Goal: Transaction & Acquisition: Obtain resource

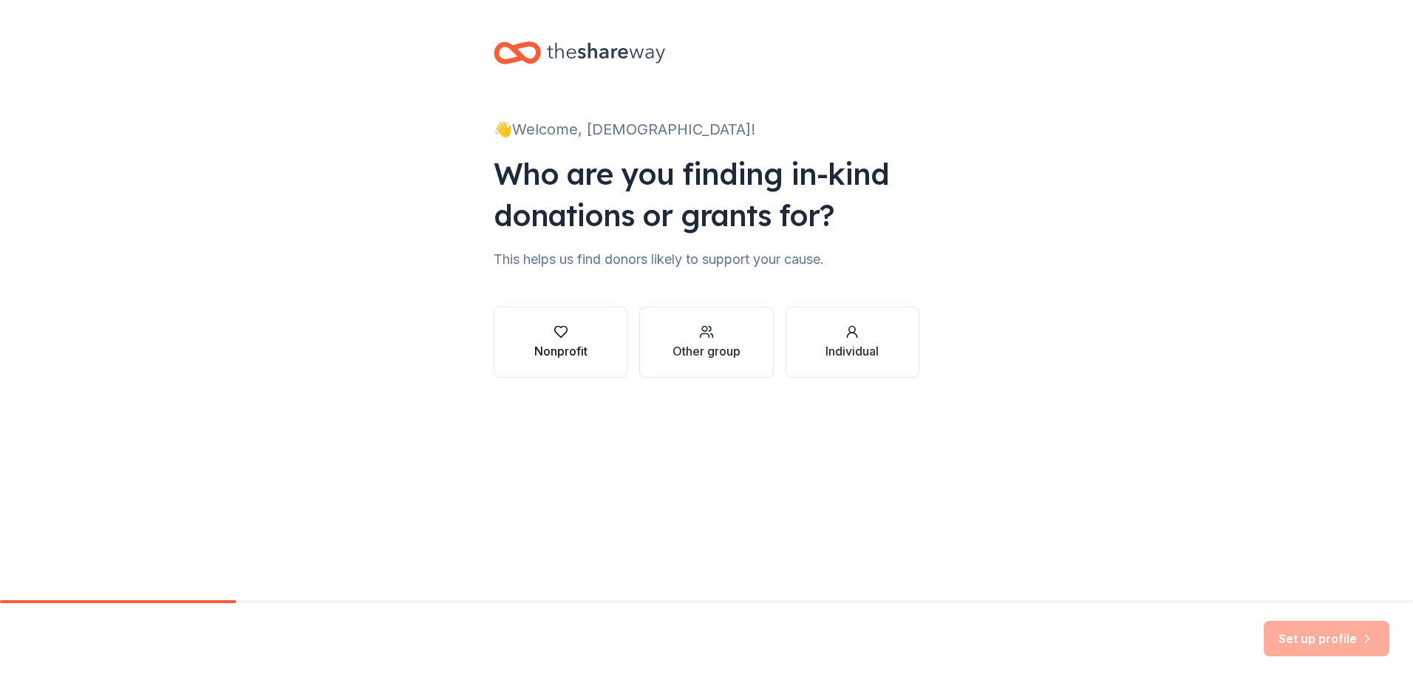
click at [584, 330] on div "button" at bounding box center [560, 331] width 53 height 15
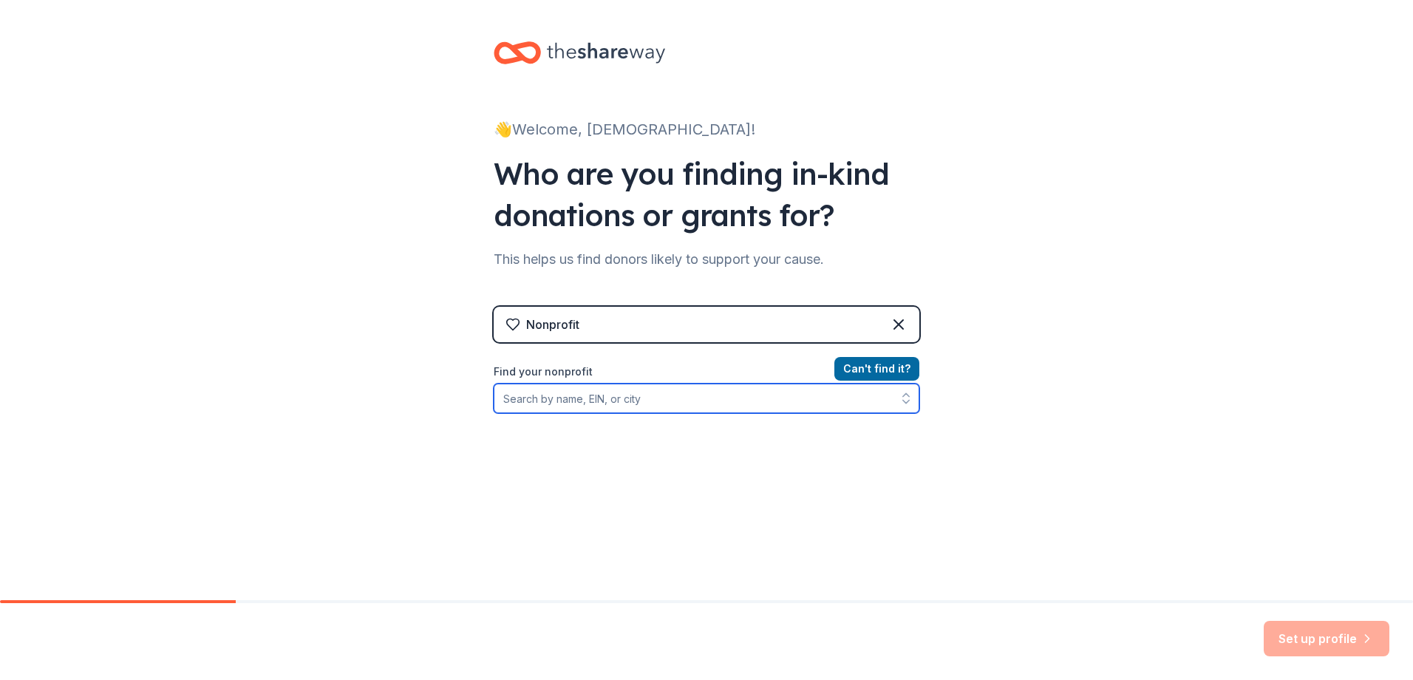
click at [602, 399] on input "Find your nonprofit" at bounding box center [707, 398] width 426 height 30
type input "38-4322244"
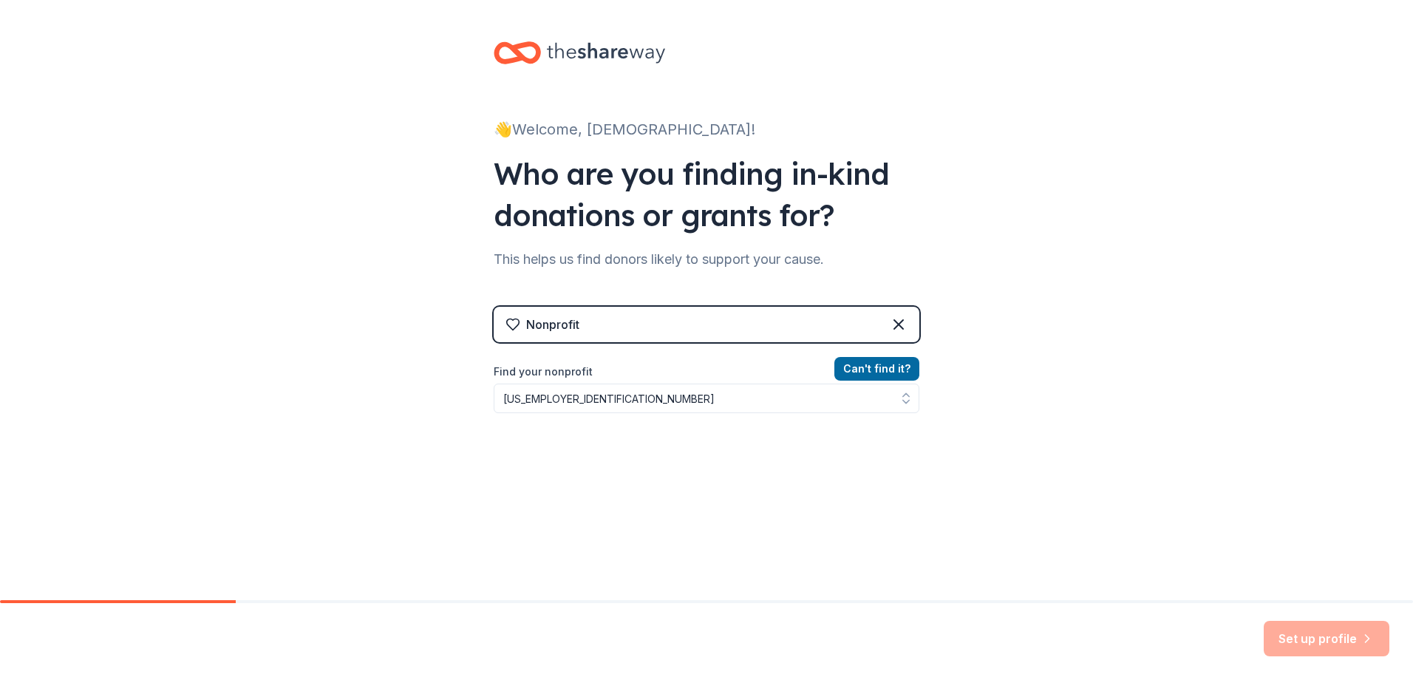
click at [361, 395] on div "👋 Welcome, Iglesia! Who are you finding in-kind donations or grants for? This h…" at bounding box center [706, 316] width 1413 height 632
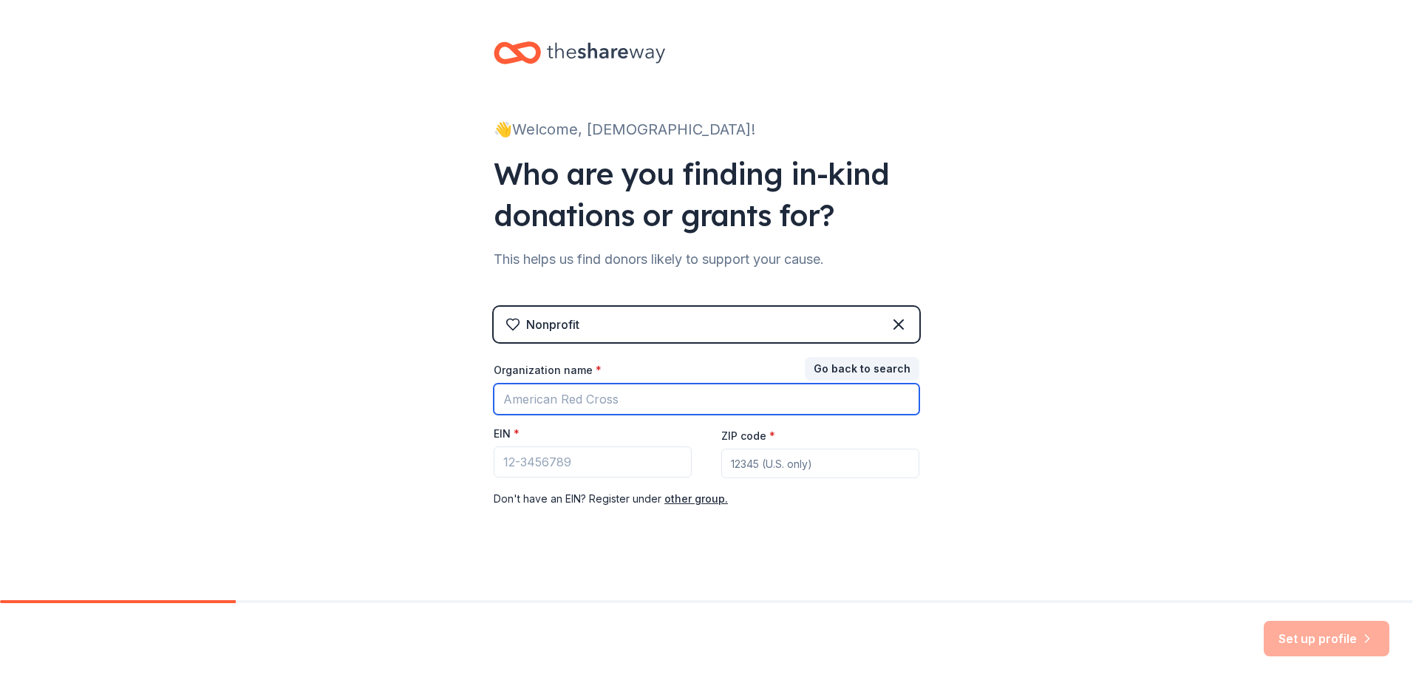
click at [581, 398] on input "Organization name *" at bounding box center [707, 398] width 426 height 31
type input "i"
type input "Iglesia Biblica Gracia Soberana"
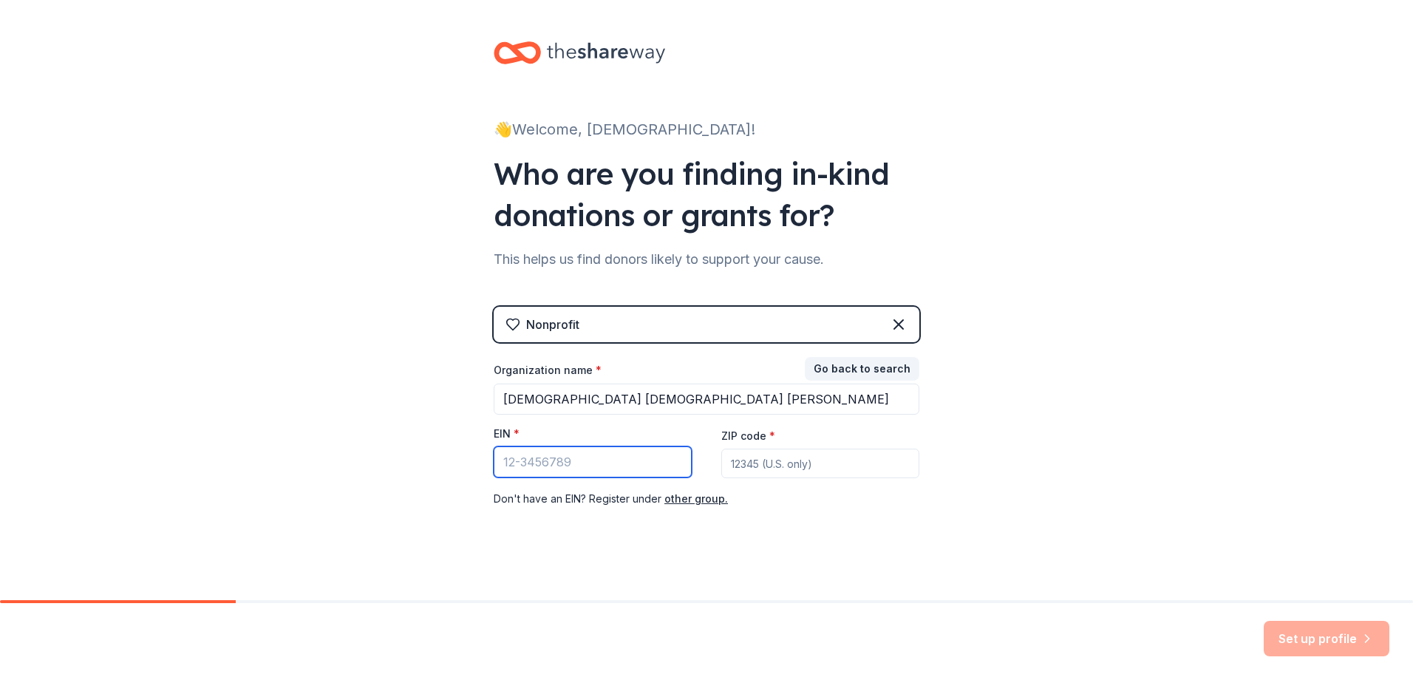
click at [564, 466] on input "EIN *" at bounding box center [593, 461] width 198 height 31
type input "38-4322244"
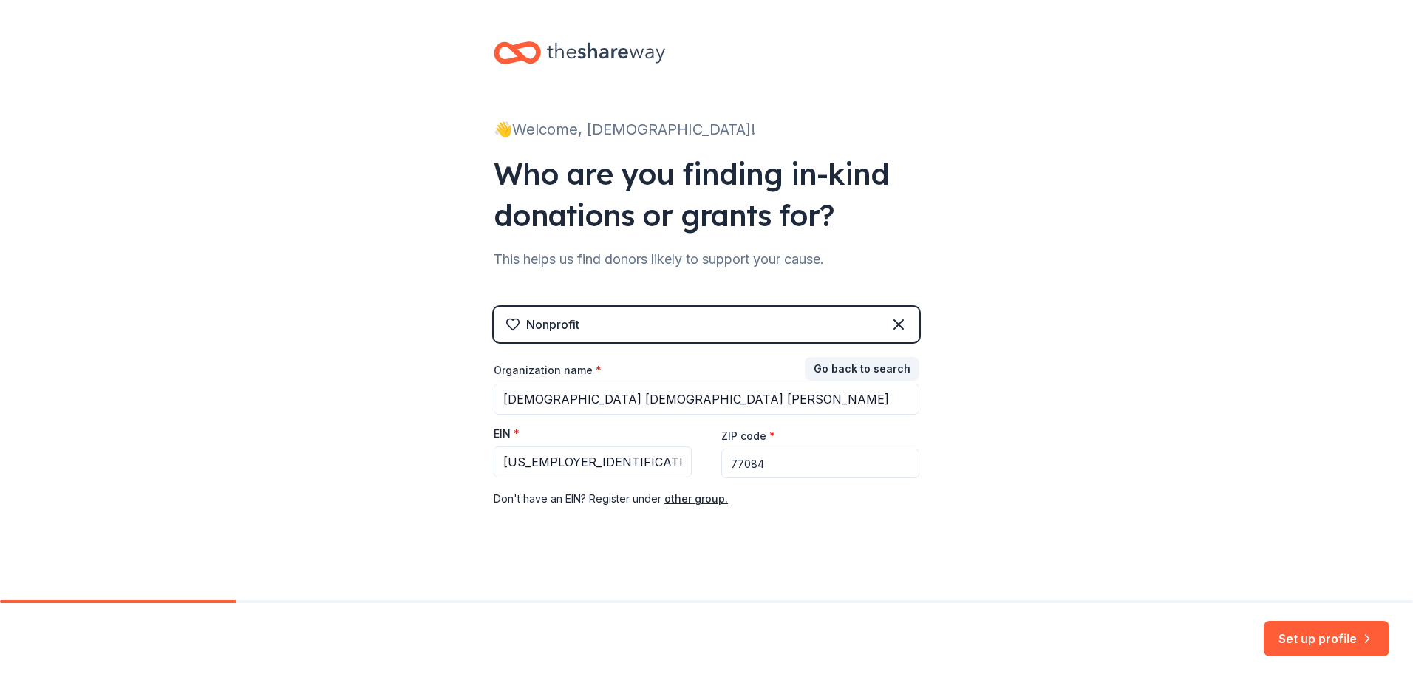
type input "77084"
click at [1076, 440] on div "👋 Welcome, Iglesia! Who are you finding in-kind donations or grants for? This h…" at bounding box center [706, 304] width 1413 height 608
click at [1298, 632] on button "Set up profile" at bounding box center [1326, 638] width 126 height 35
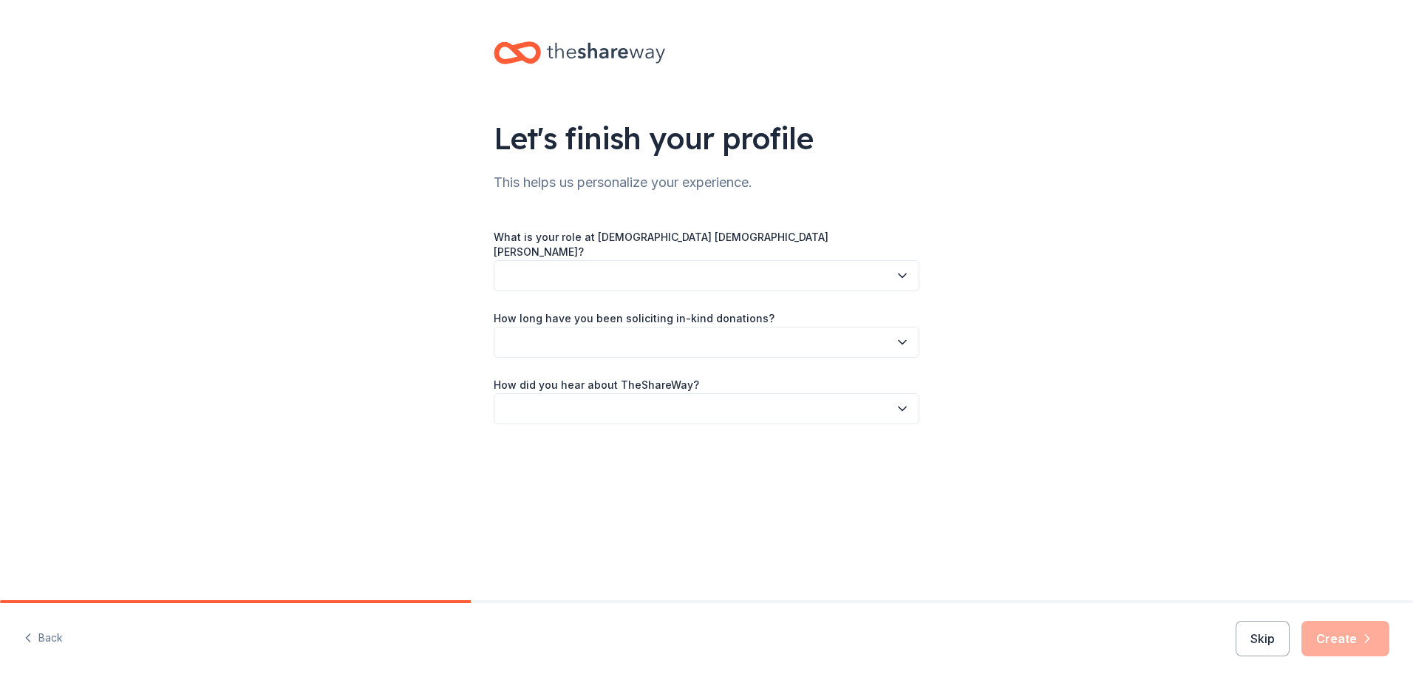
click at [715, 272] on button "button" at bounding box center [707, 275] width 426 height 31
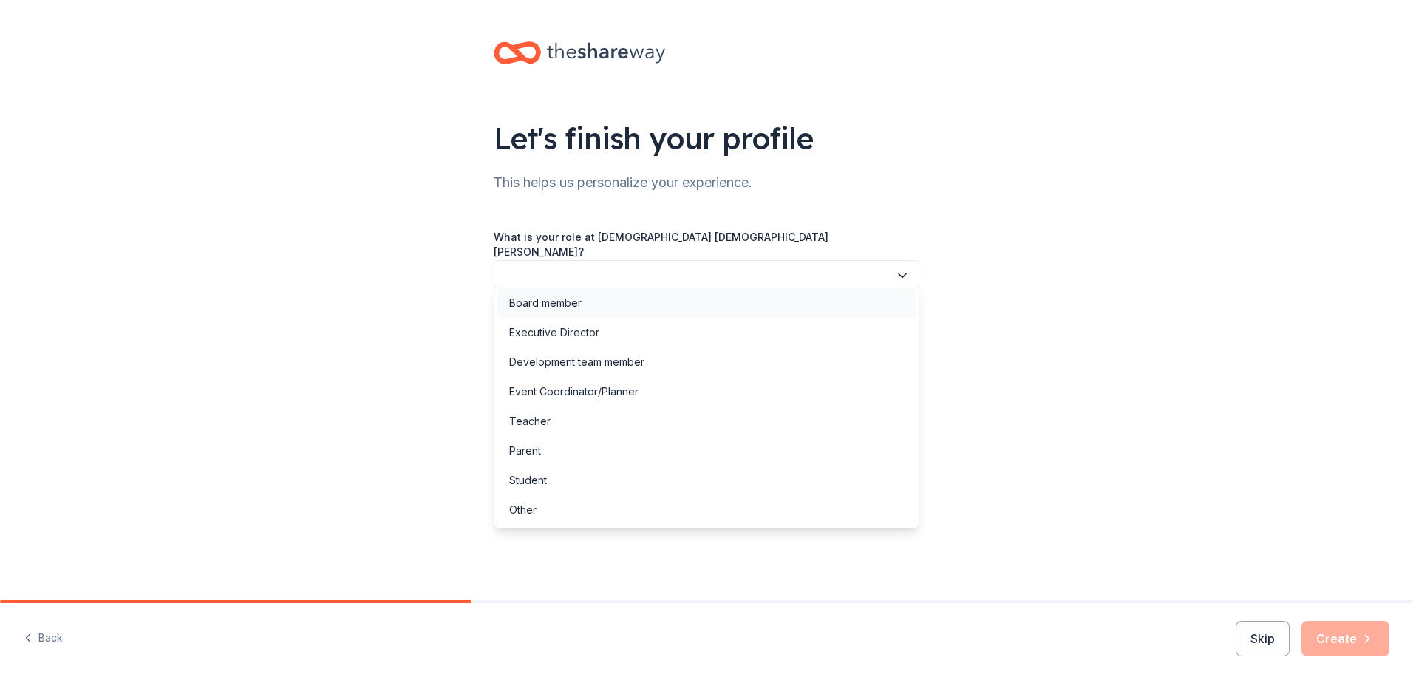
click at [641, 313] on div "Board member" at bounding box center [706, 303] width 418 height 30
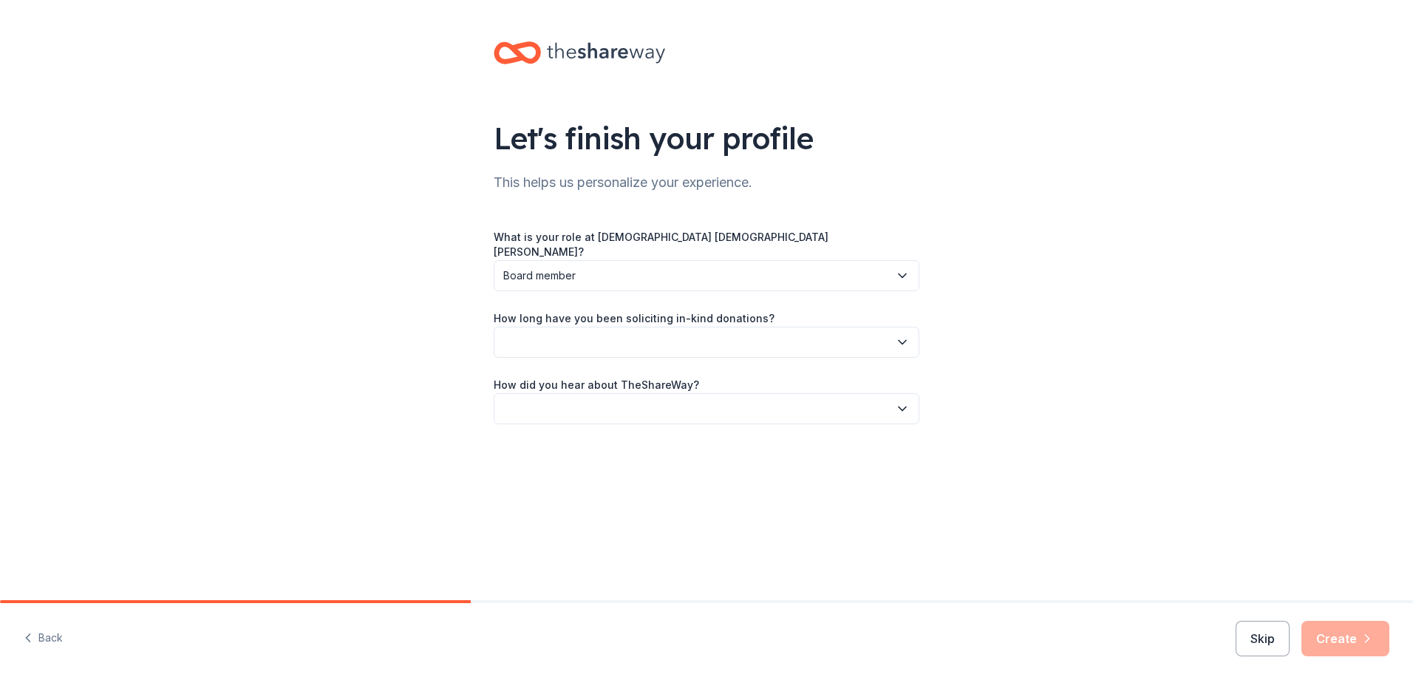
click at [620, 327] on button "button" at bounding box center [707, 342] width 426 height 31
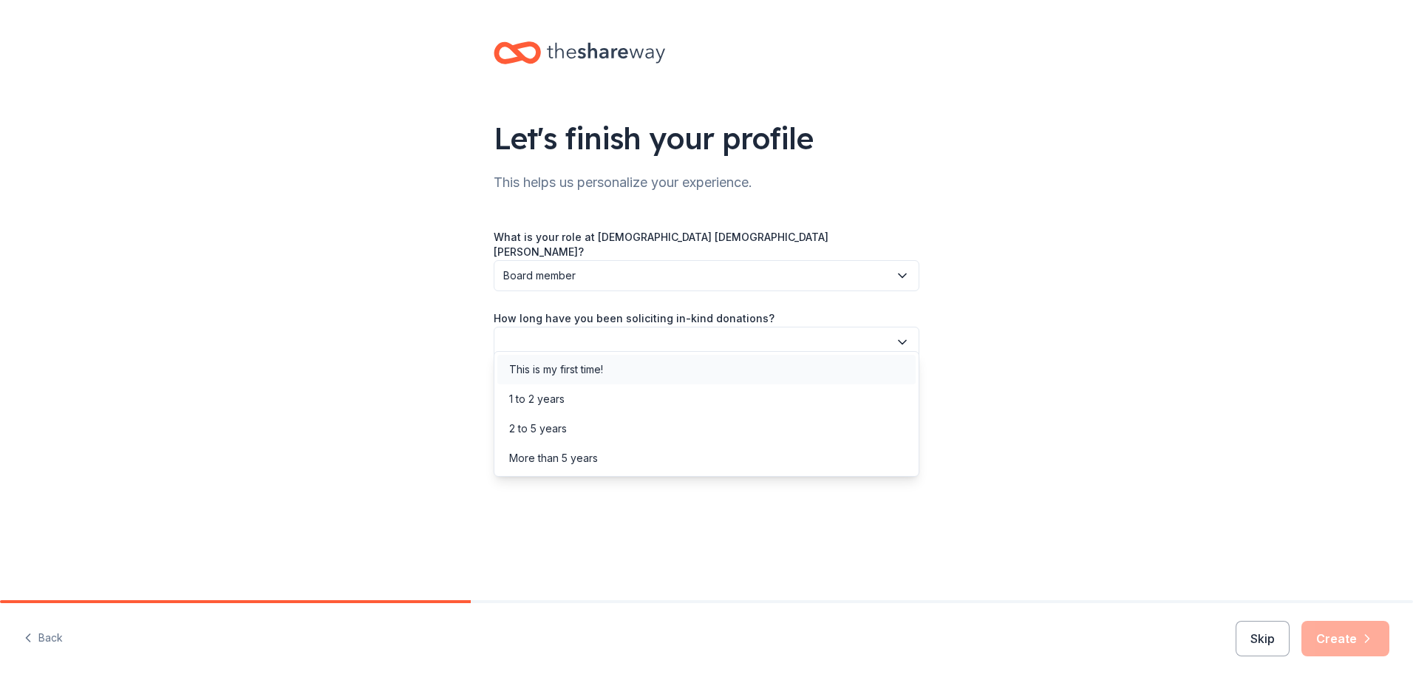
click at [607, 370] on div "This is my first time!" at bounding box center [706, 370] width 418 height 30
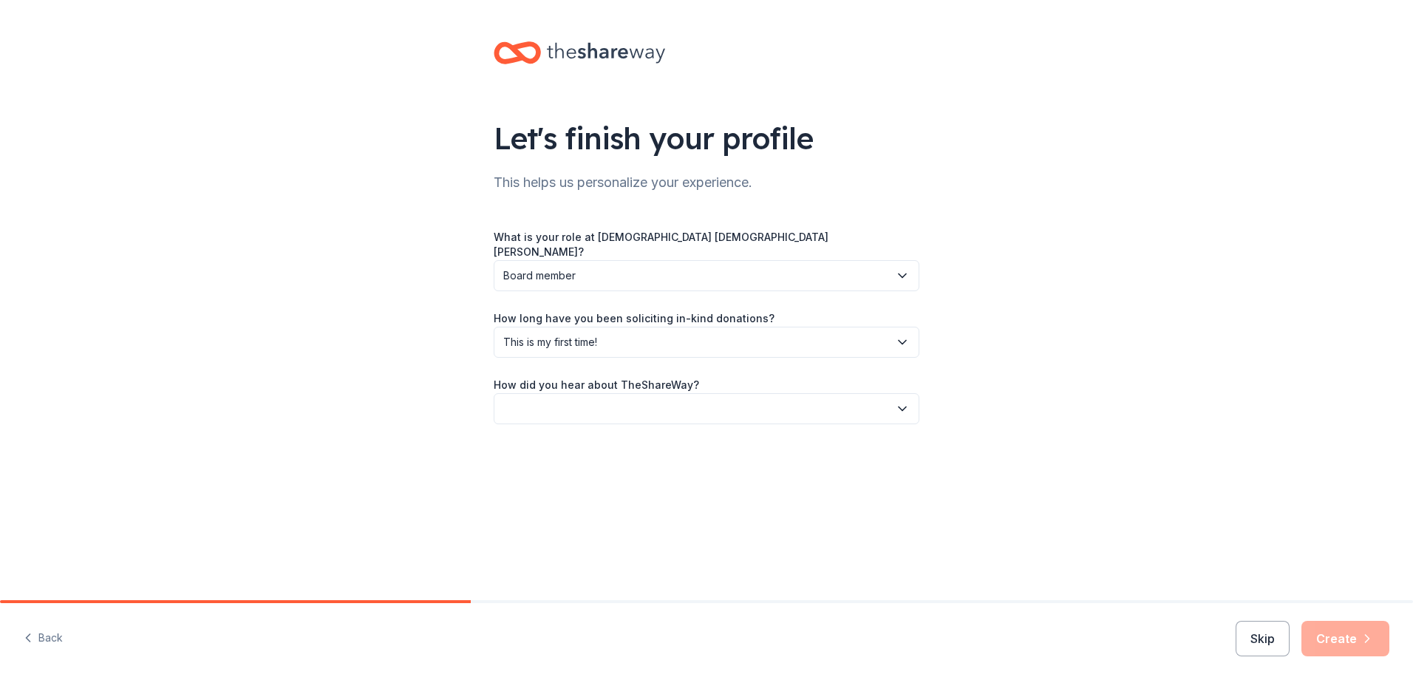
click at [590, 397] on button "button" at bounding box center [707, 408] width 426 height 31
click at [626, 473] on div "Online search" at bounding box center [706, 466] width 418 height 30
click at [1025, 524] on div "Let's finish your profile This helps us personalize your experience. What is yo…" at bounding box center [706, 300] width 1413 height 600
click at [1353, 629] on button "Create" at bounding box center [1345, 638] width 88 height 35
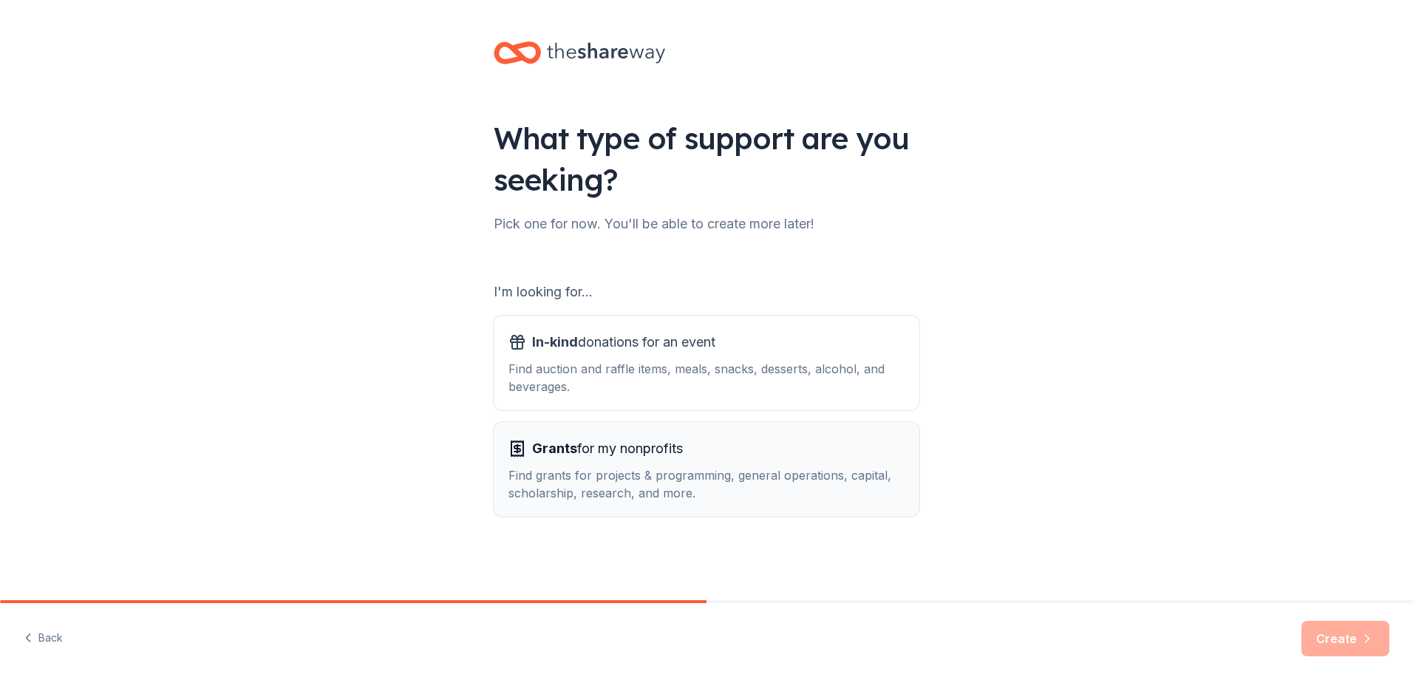
click at [655, 470] on div "Find grants for projects & programming, general operations, capital, scholarshi…" at bounding box center [706, 483] width 396 height 35
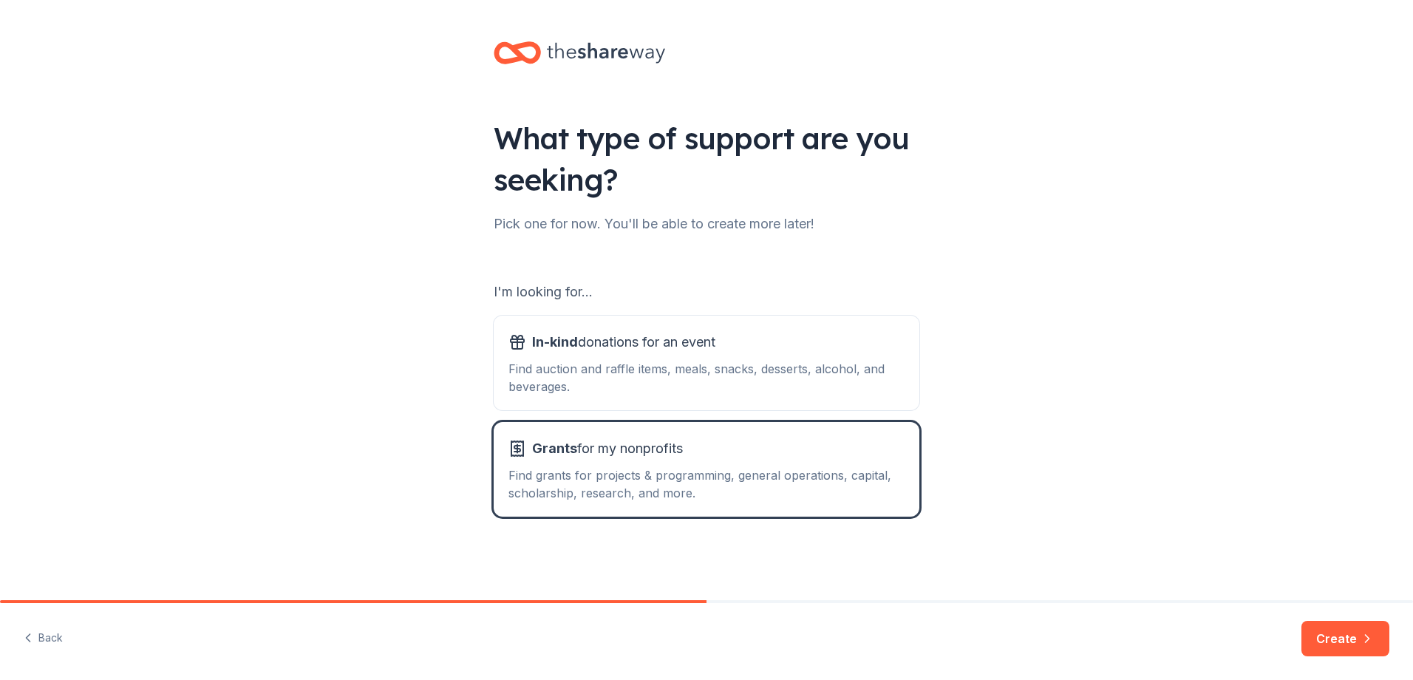
click at [1077, 294] on div "What type of support are you seeking? Pick one for now. You'll be able to creat…" at bounding box center [706, 298] width 1413 height 596
click at [1343, 630] on button "Create" at bounding box center [1345, 638] width 88 height 35
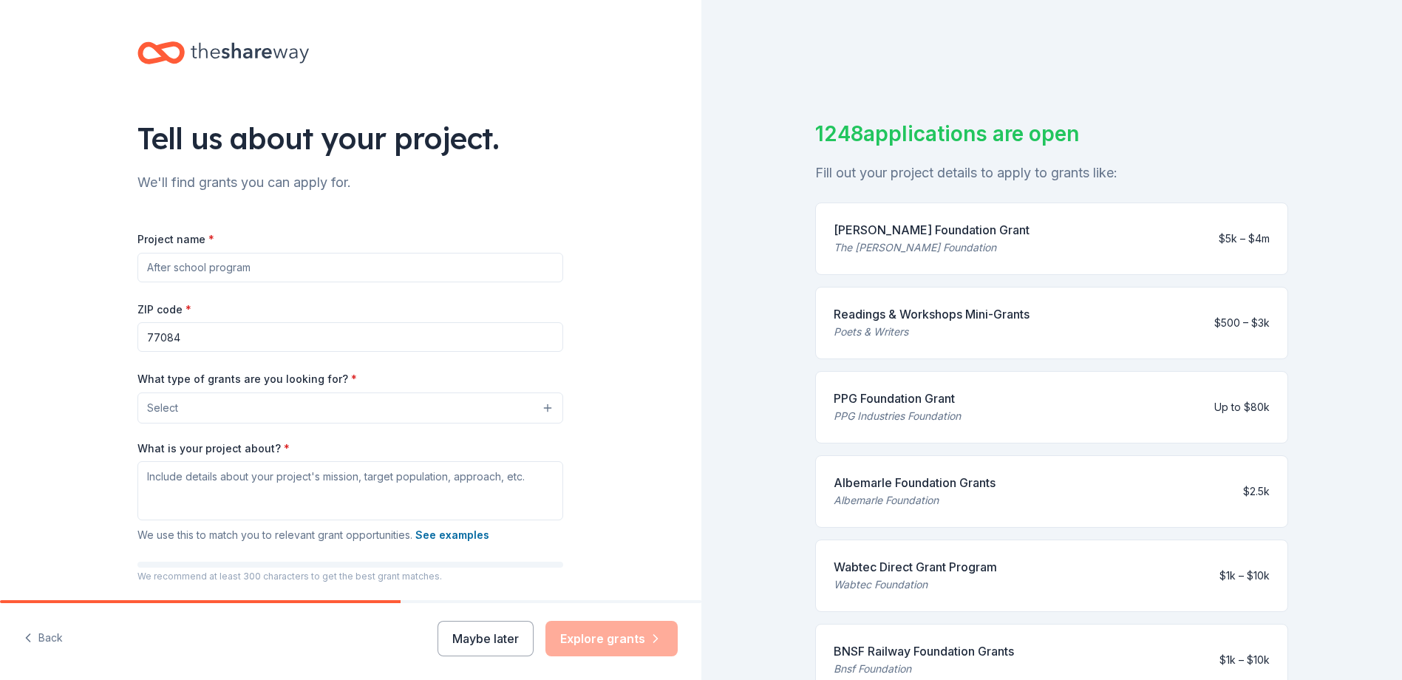
click at [334, 263] on input "Project name *" at bounding box center [350, 268] width 426 height 30
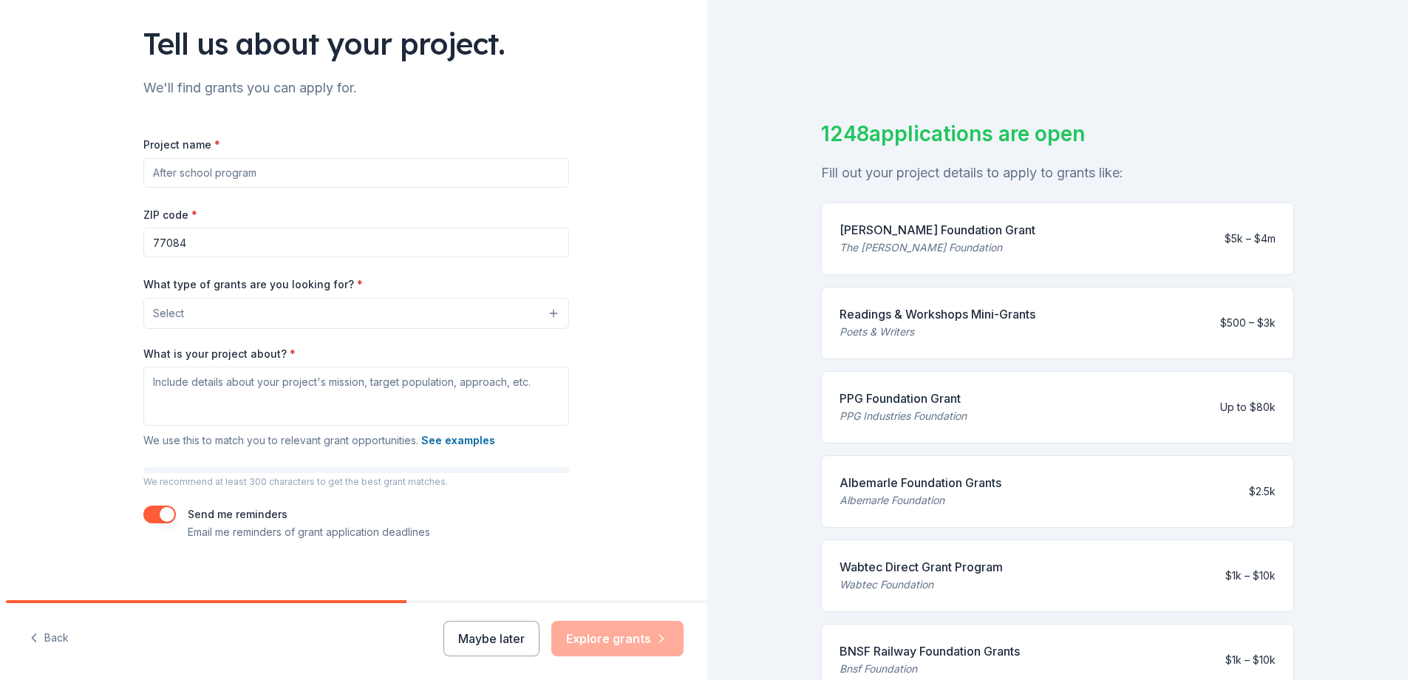
scroll to position [106, 0]
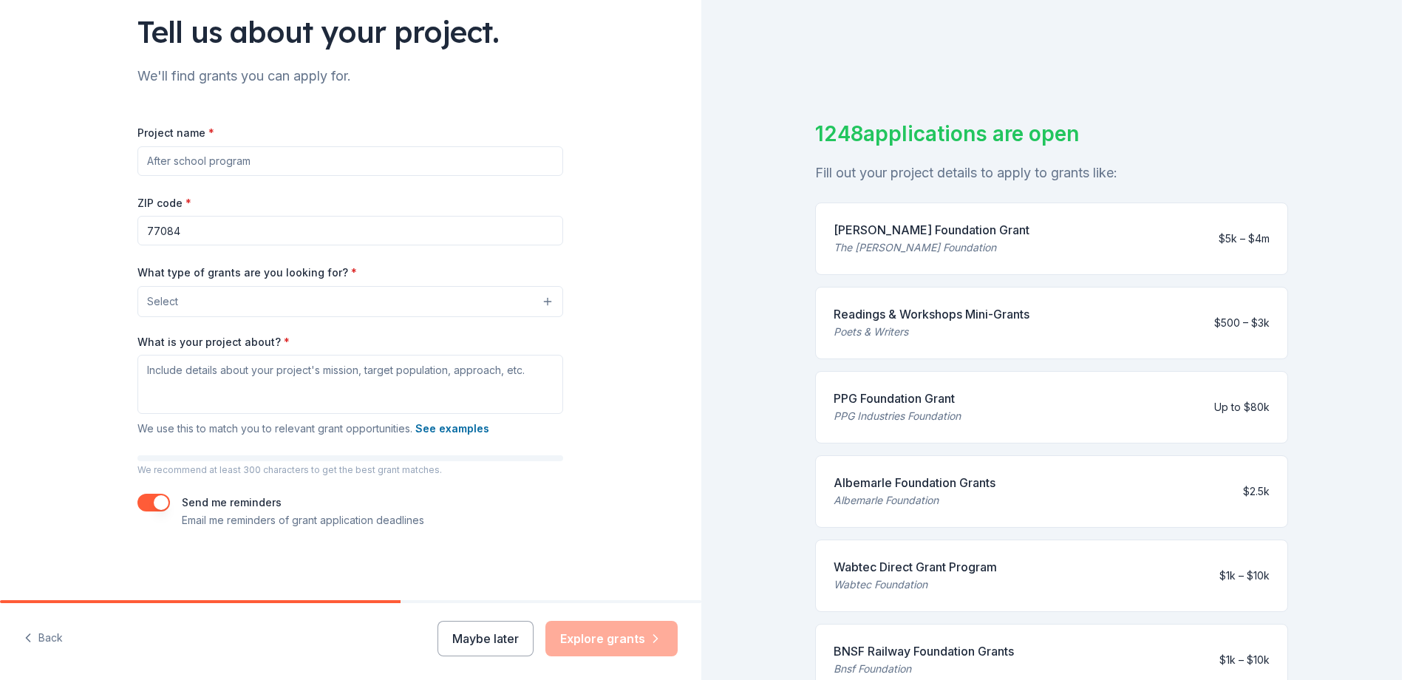
click at [417, 292] on button "Select" at bounding box center [350, 301] width 426 height 31
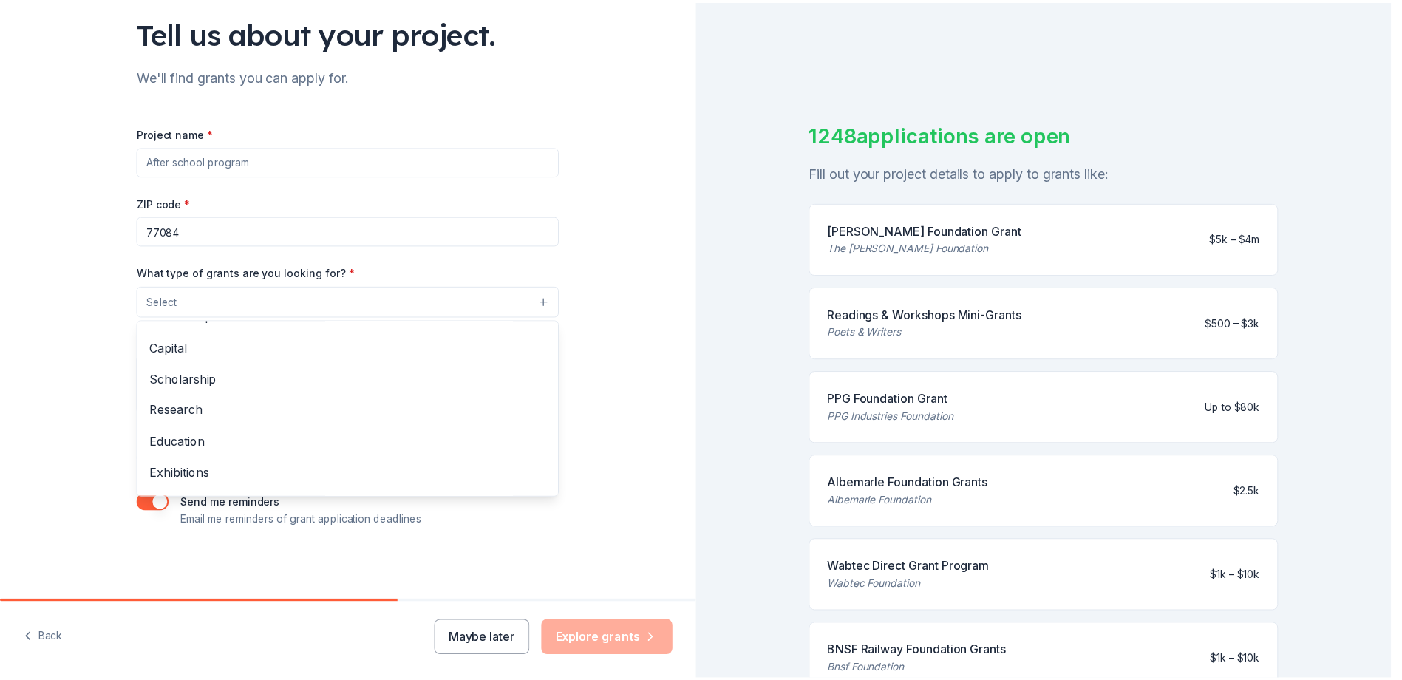
scroll to position [27, 0]
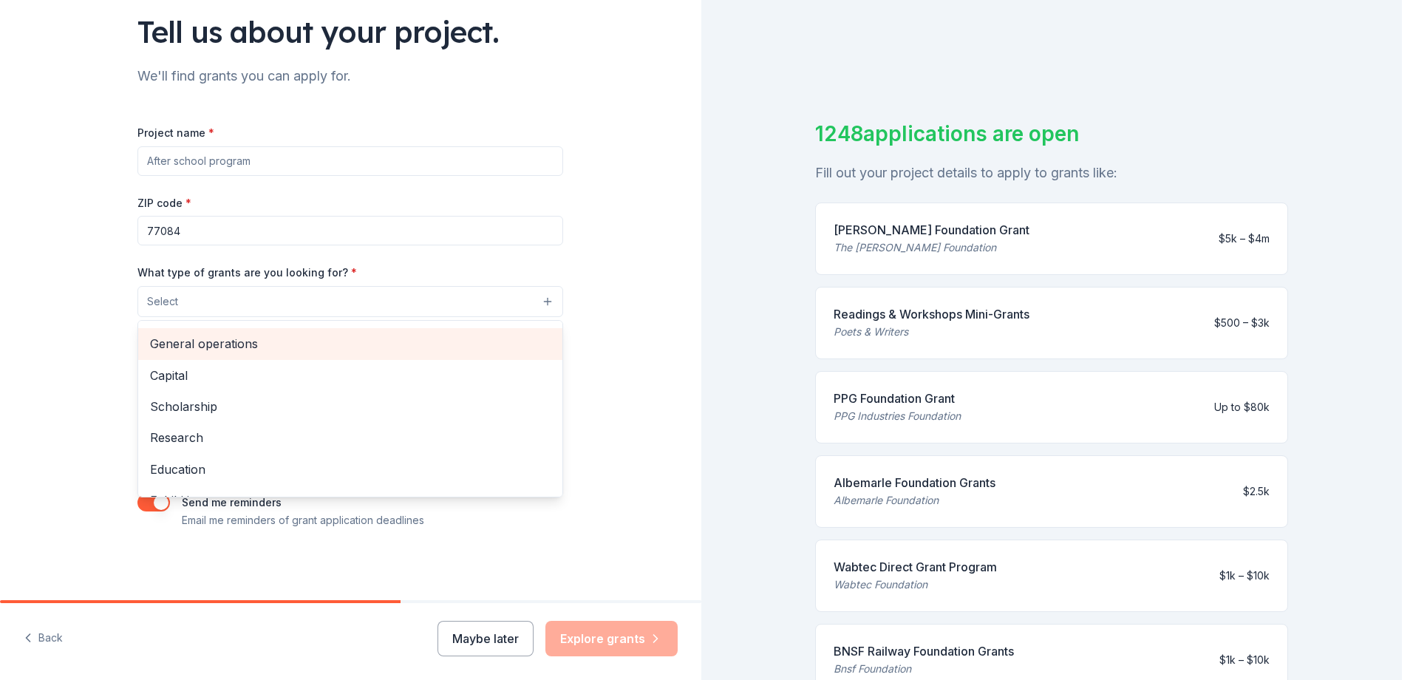
click at [463, 343] on span "General operations" at bounding box center [350, 343] width 400 height 19
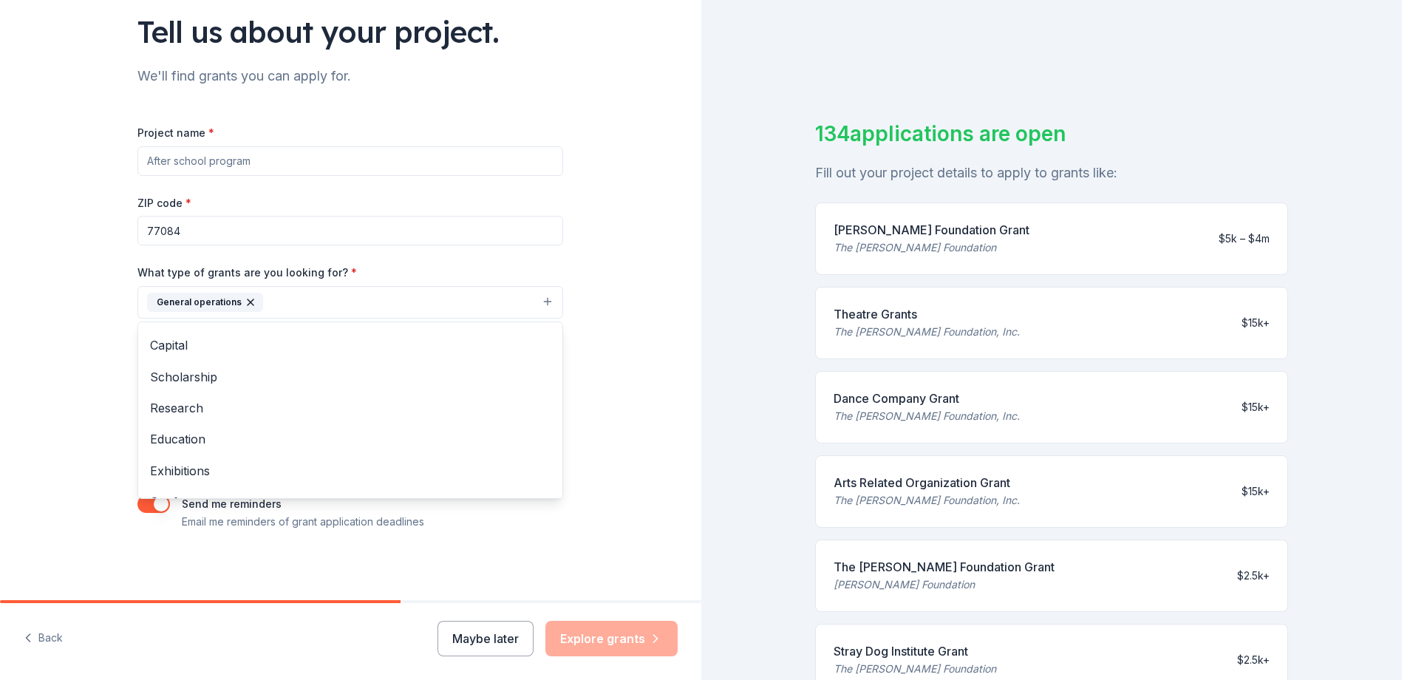
click at [645, 194] on div "Tell us about your project. We'll find grants you can apply for. Project name *…" at bounding box center [350, 248] width 701 height 708
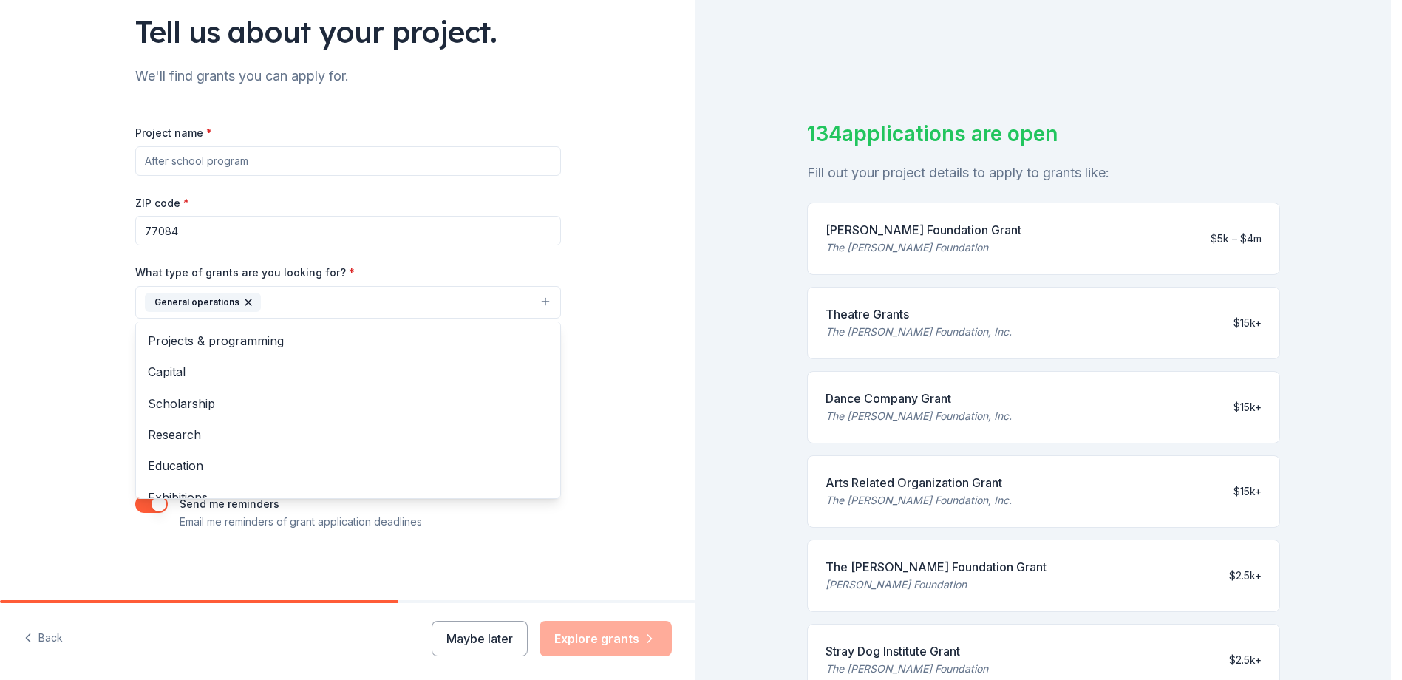
click at [392, 291] on button "General operations" at bounding box center [348, 302] width 426 height 33
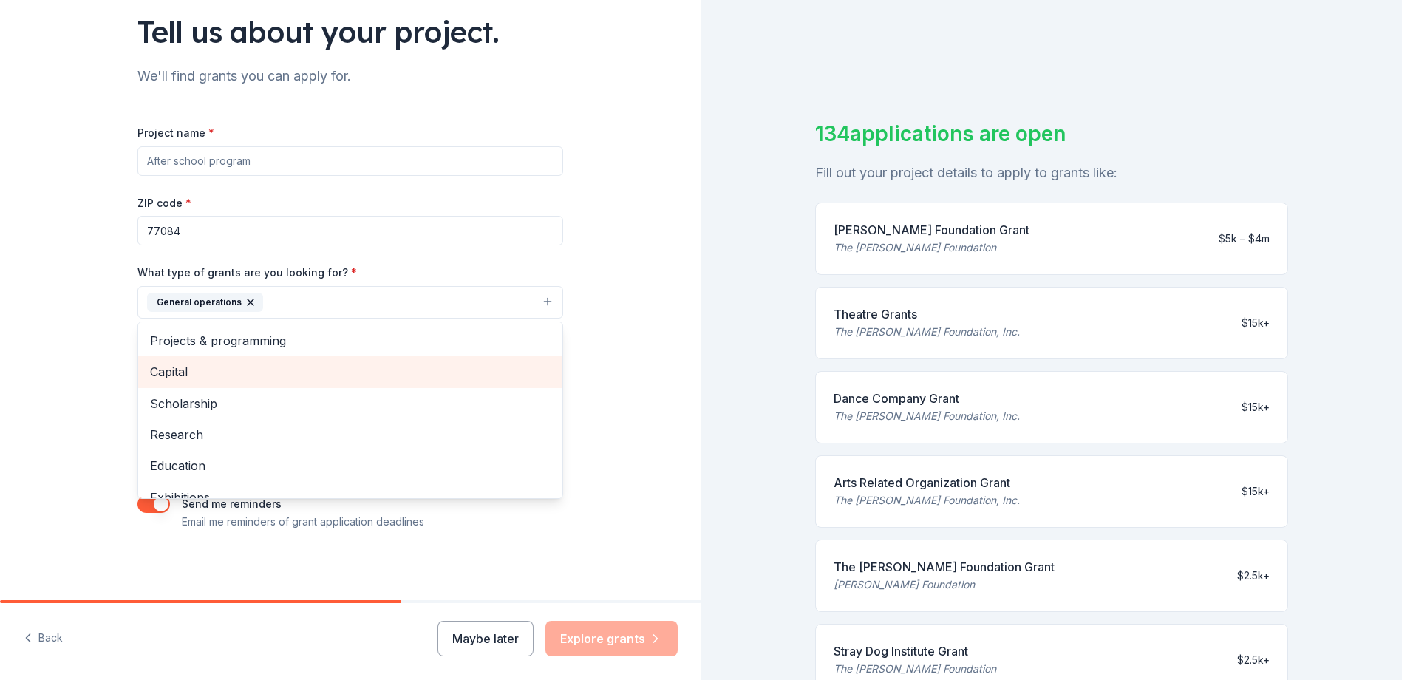
click at [344, 366] on span "Capital" at bounding box center [350, 371] width 400 height 19
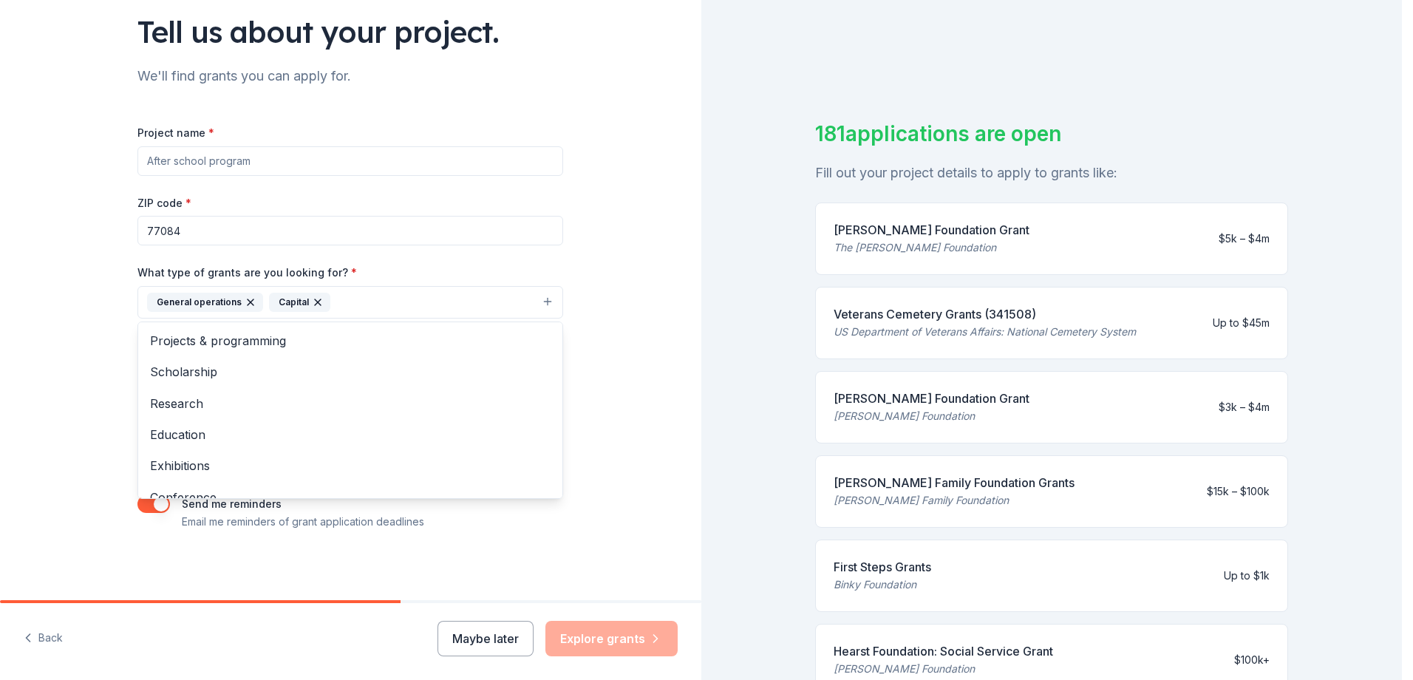
click at [611, 265] on div "Tell us about your project. We'll find grants you can apply for. Project name *…" at bounding box center [350, 248] width 701 height 708
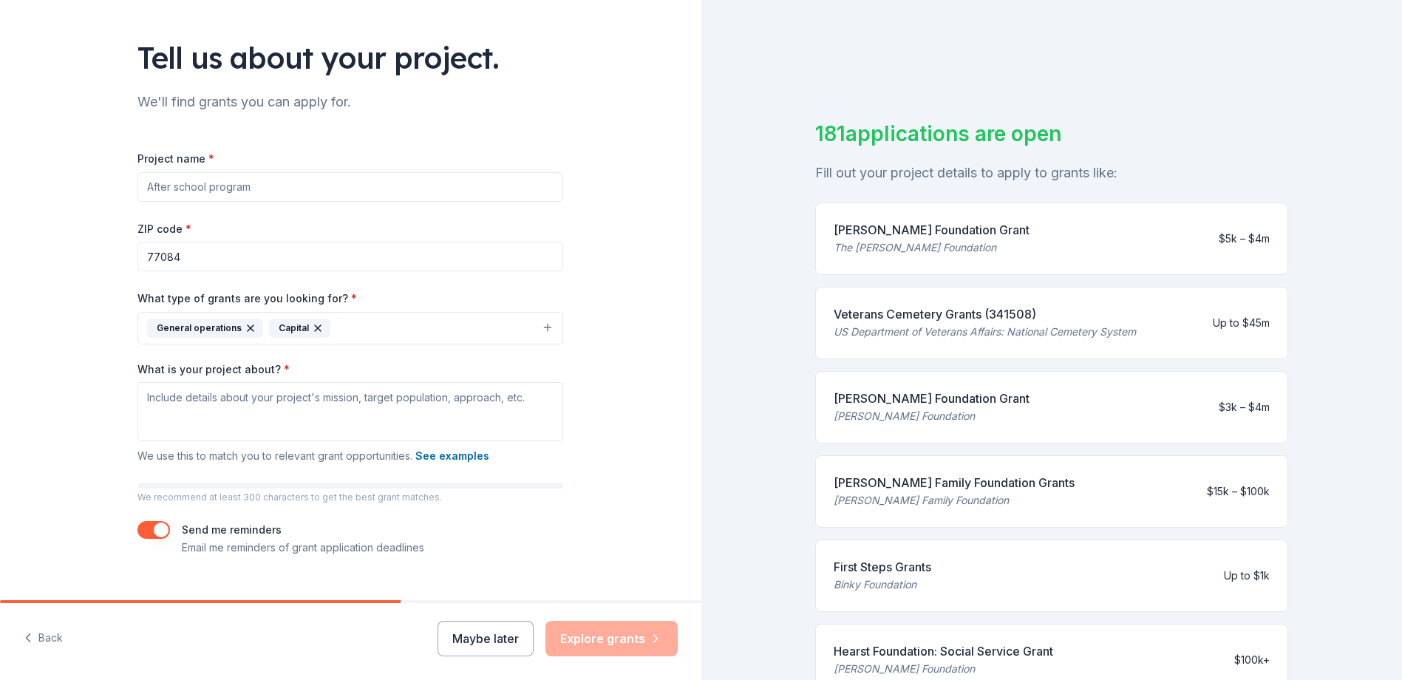
scroll to position [106, 0]
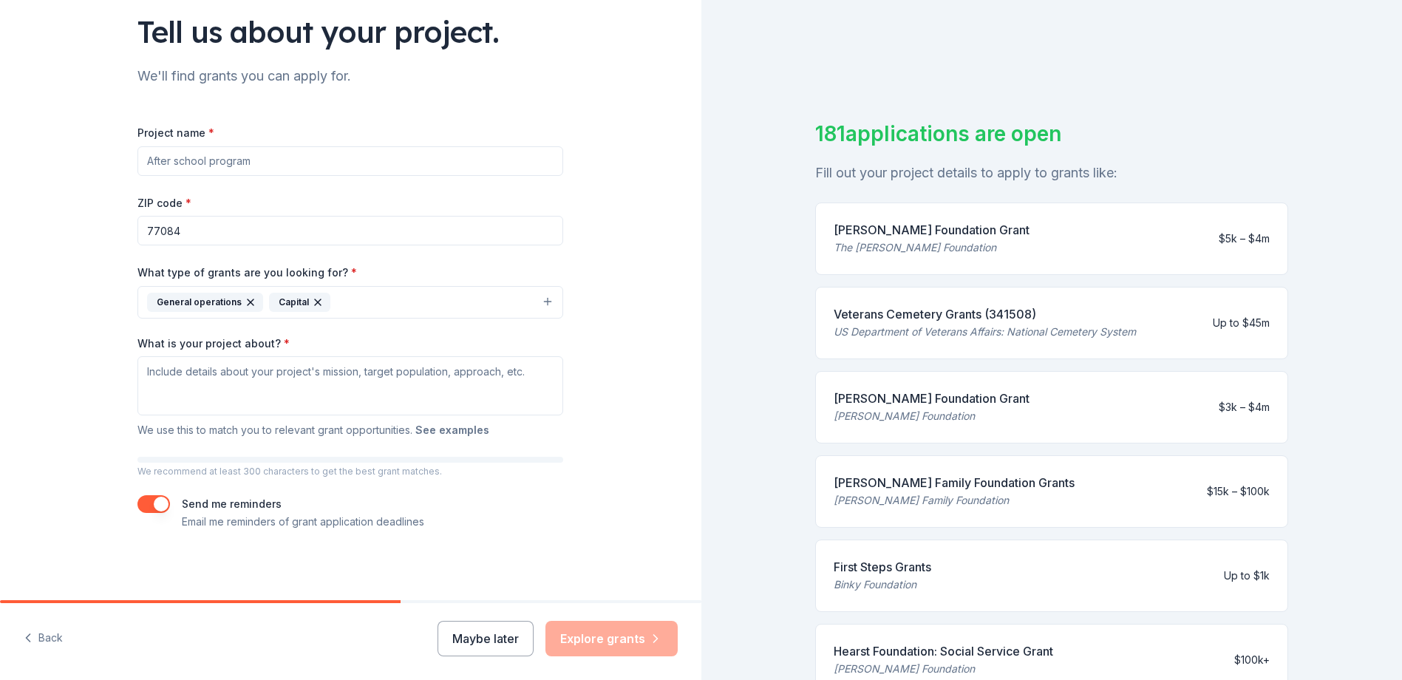
click at [443, 437] on button "See examples" at bounding box center [452, 430] width 74 height 18
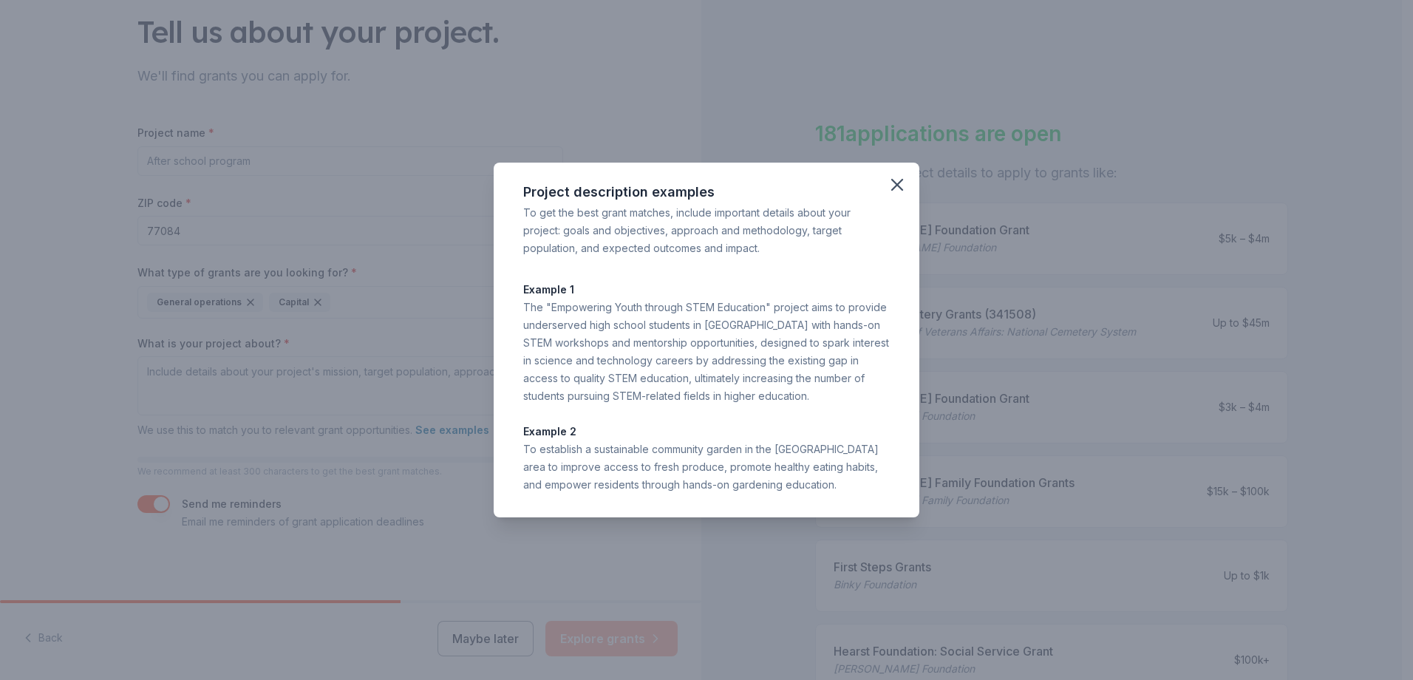
click at [618, 109] on div "Project description examples To get the best grant matches, include important d…" at bounding box center [706, 340] width 1413 height 680
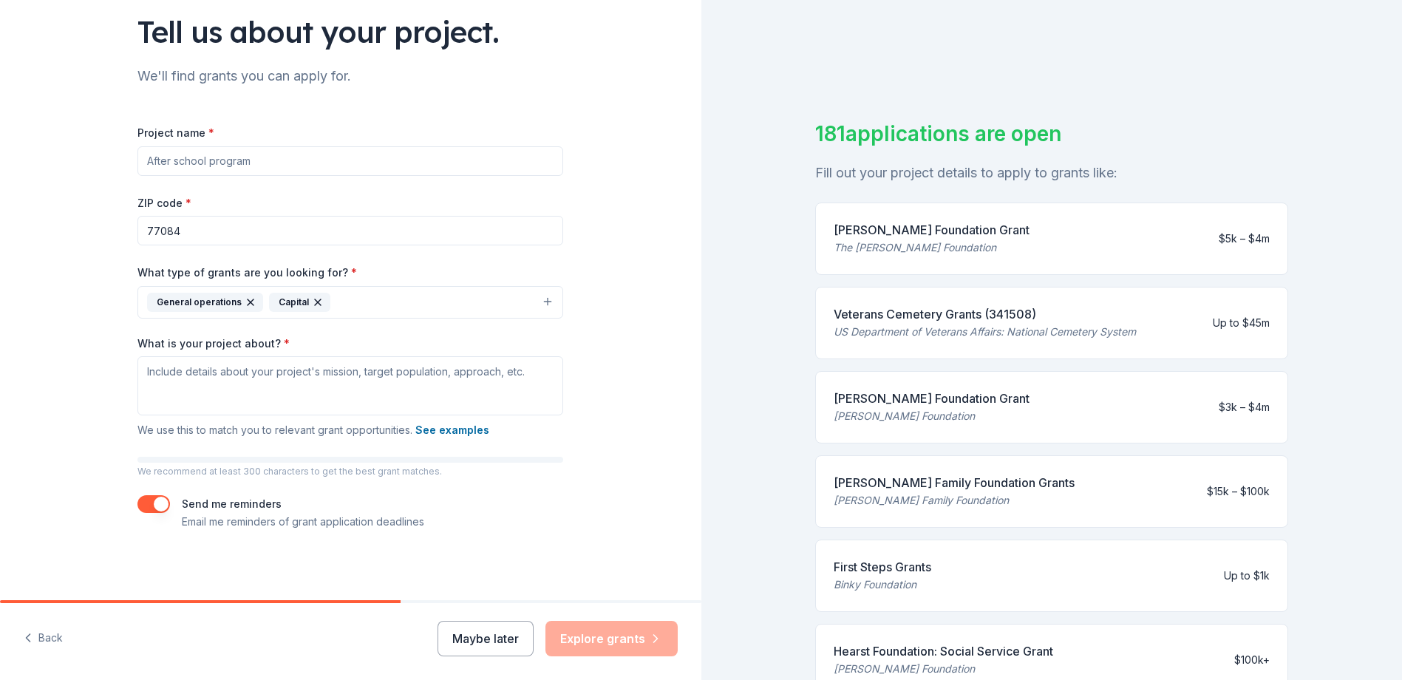
click at [630, 165] on div "Tell us about your project. We'll find grants you can apply for. Project name *…" at bounding box center [350, 248] width 701 height 708
click at [71, 191] on div "Tell us about your project. We'll find grants you can apply for. Project name *…" at bounding box center [350, 248] width 701 height 708
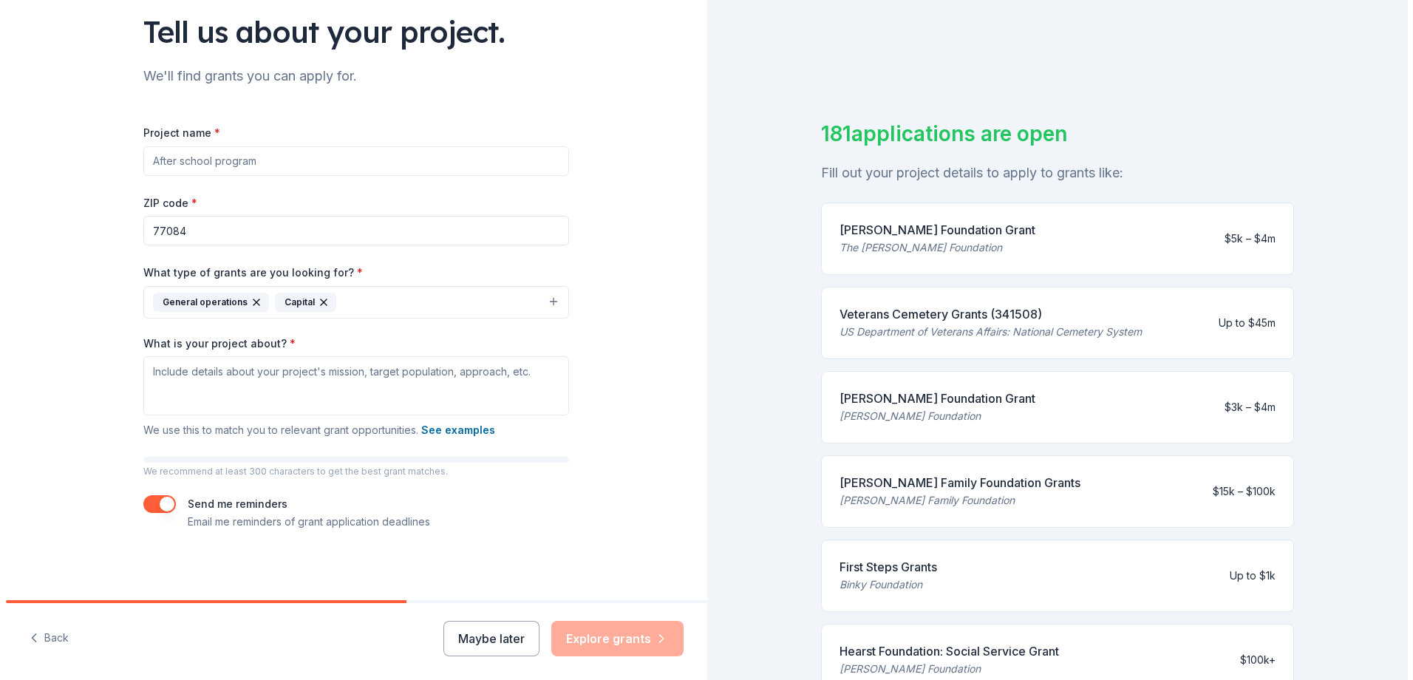
scroll to position [108, 0]
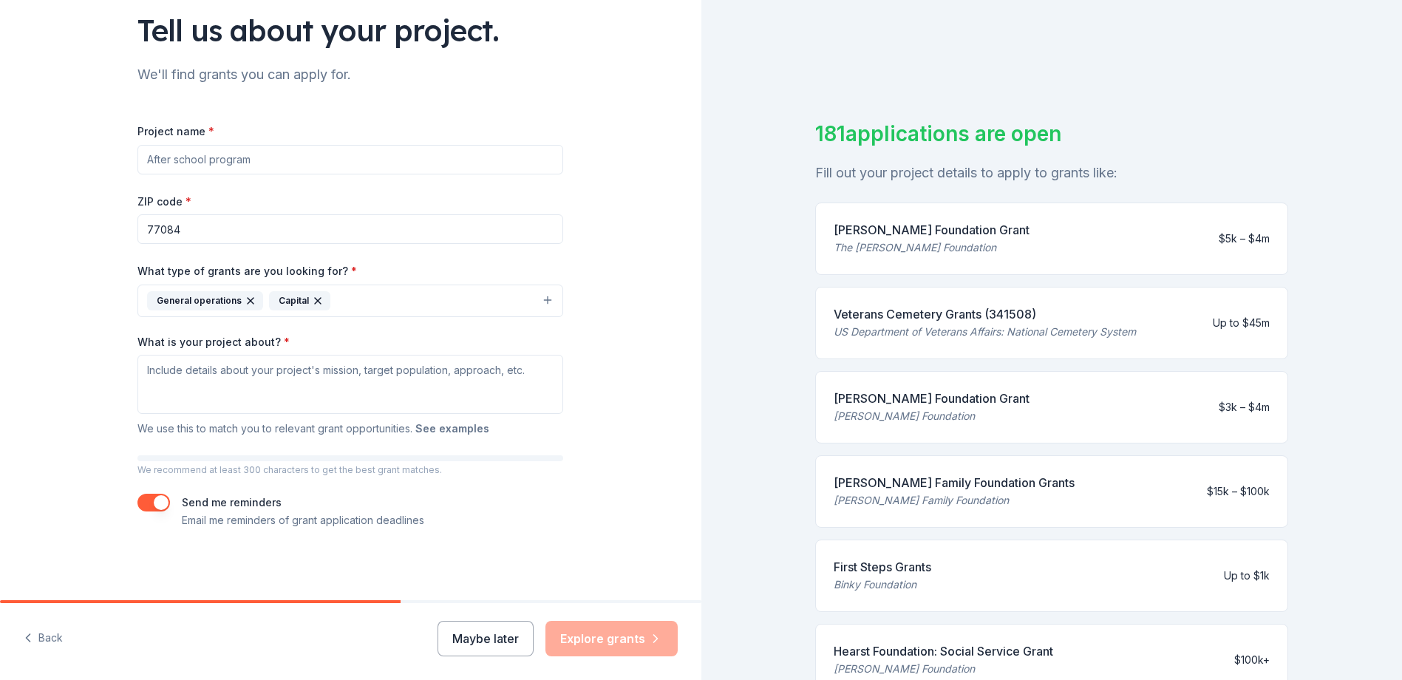
click at [450, 426] on button "See examples" at bounding box center [452, 429] width 74 height 18
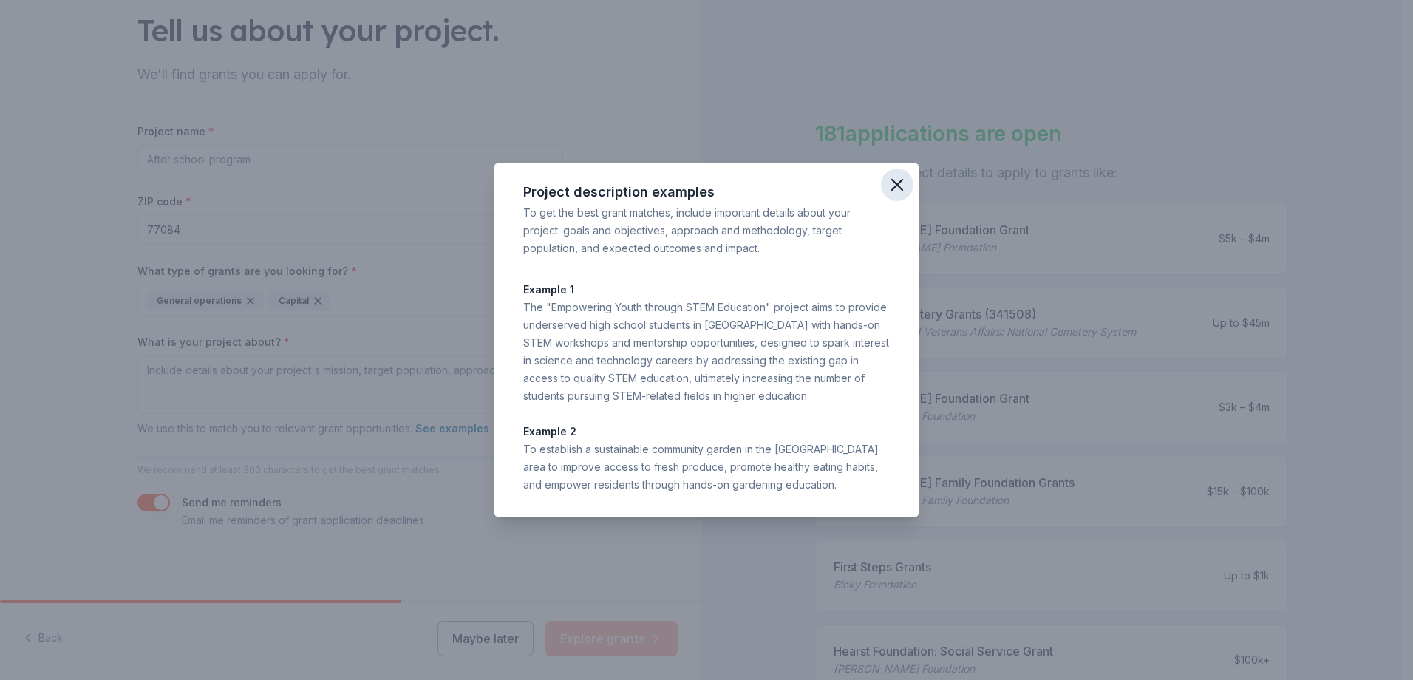
click at [897, 179] on icon "button" at bounding box center [897, 184] width 21 height 21
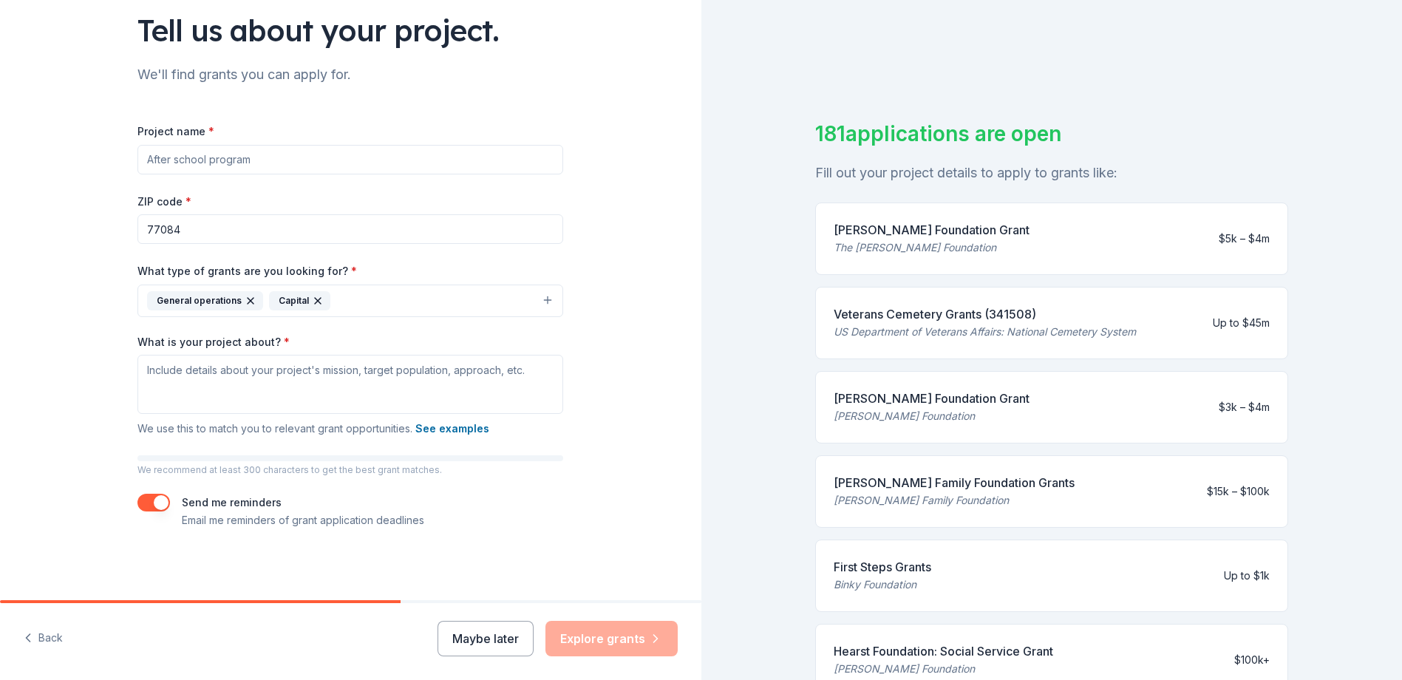
click at [543, 301] on button "General operations Capital" at bounding box center [350, 300] width 426 height 33
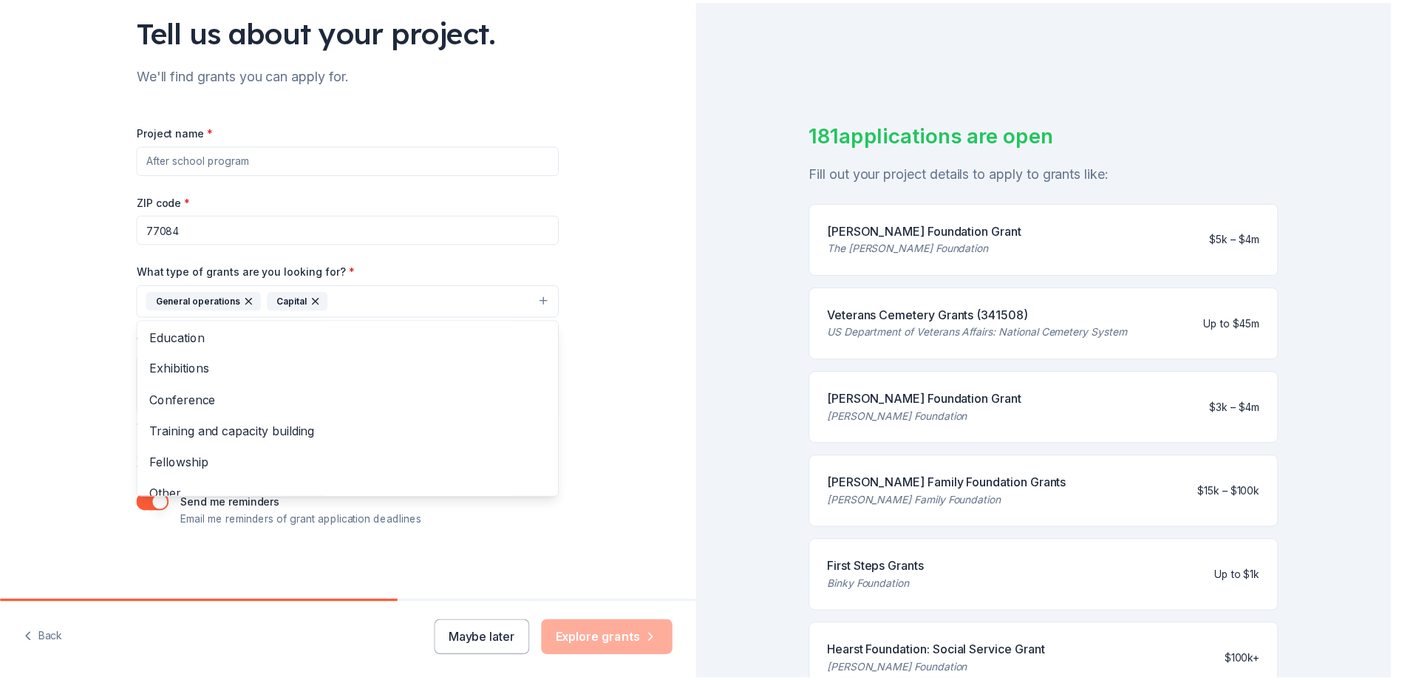
scroll to position [112, 0]
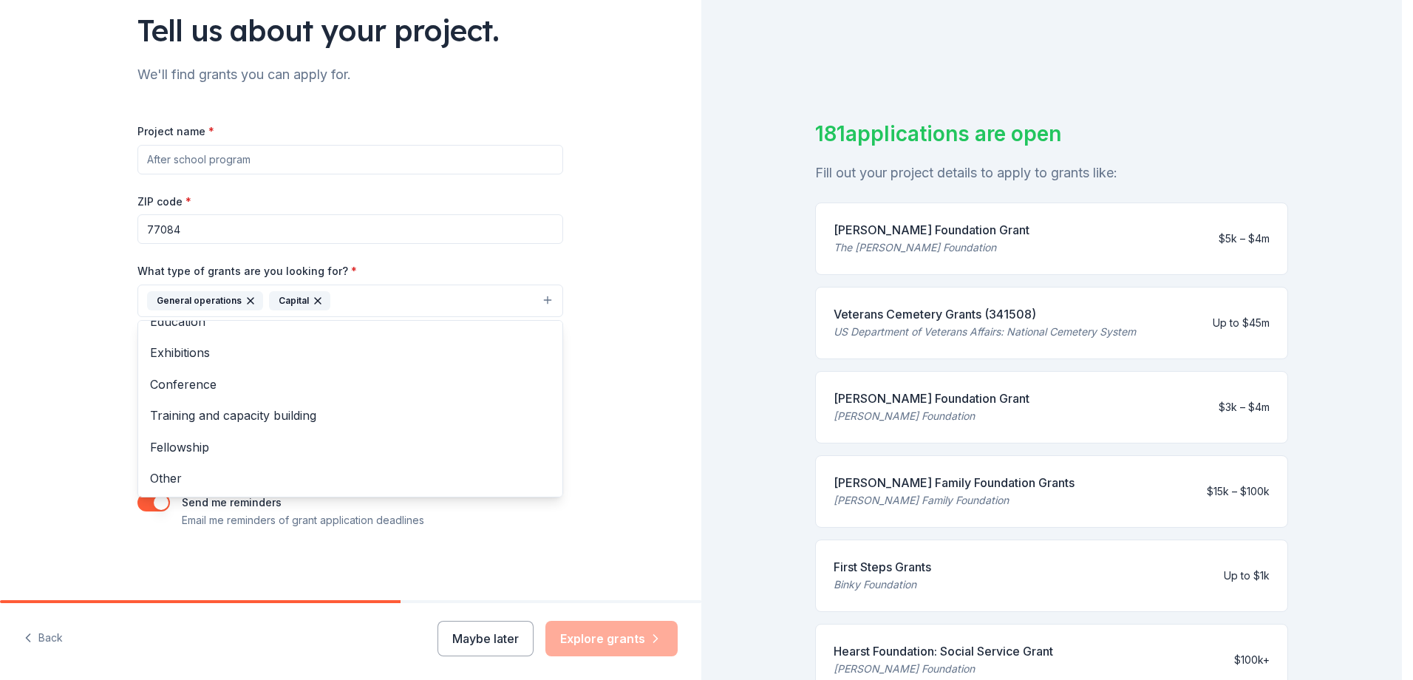
click at [644, 404] on div "Tell us about your project. We'll find grants you can apply for. Project name *…" at bounding box center [350, 246] width 701 height 708
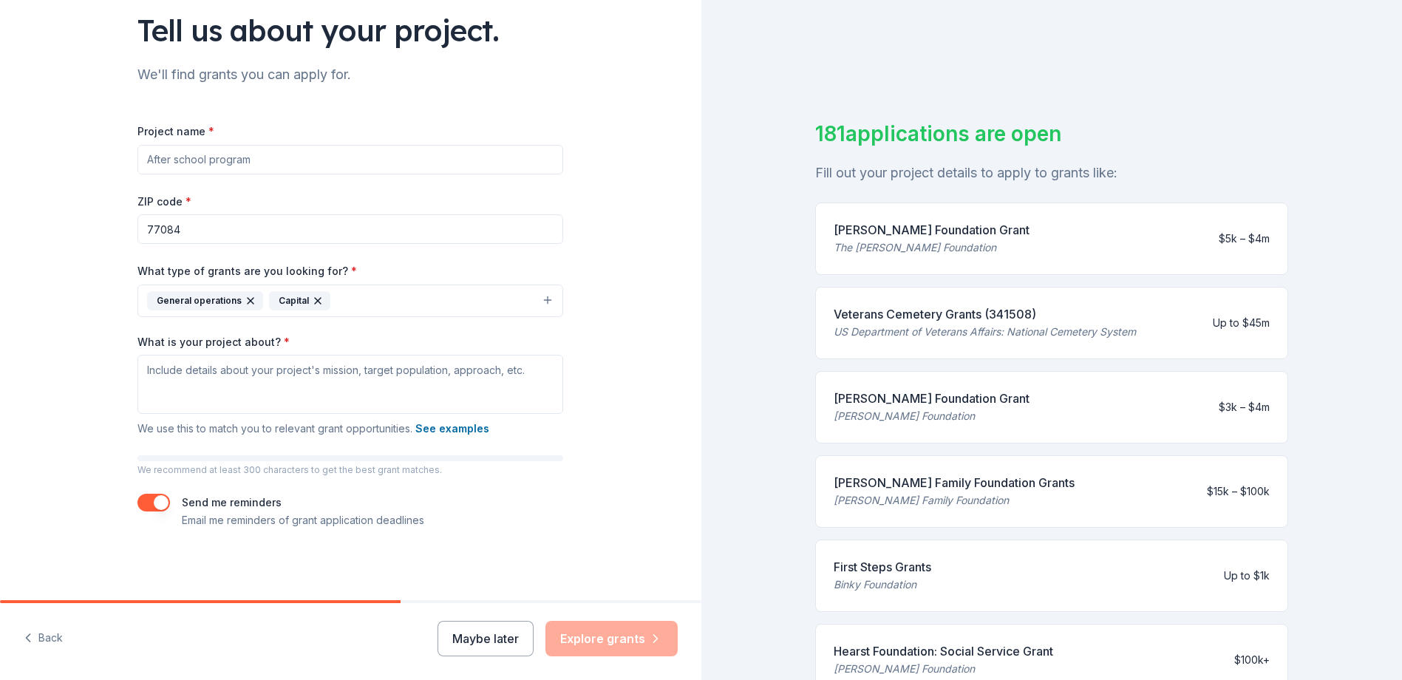
click at [347, 154] on input "Project name *" at bounding box center [350, 160] width 426 height 30
type input "M"
type input "F"
click at [146, 509] on button "button" at bounding box center [153, 503] width 33 height 18
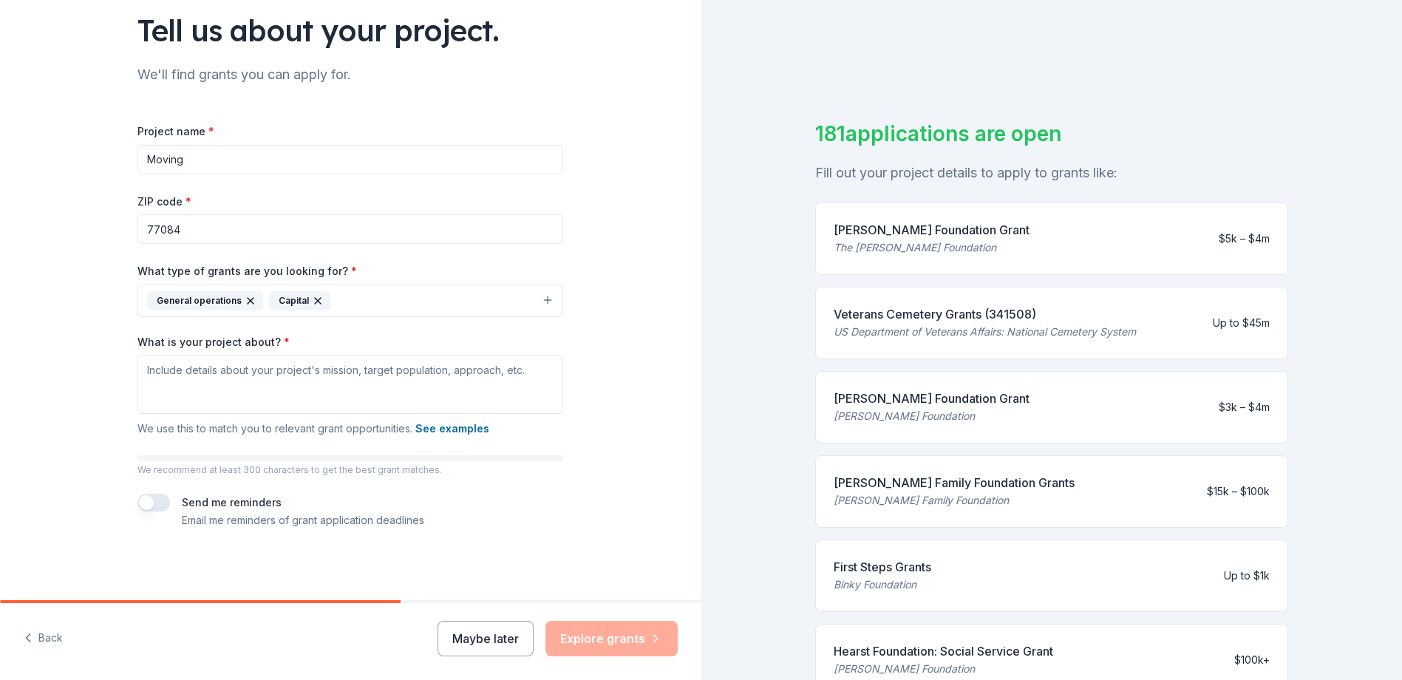
click at [244, 159] on input "Moving" at bounding box center [350, 160] width 426 height 30
click at [1083, 223] on div "John S. Dunn Foundation Grant The John S. Dunn Foundation $5k – $4m" at bounding box center [1051, 238] width 473 height 72
click at [225, 154] on input "Moving" at bounding box center [350, 160] width 426 height 30
type input "M"
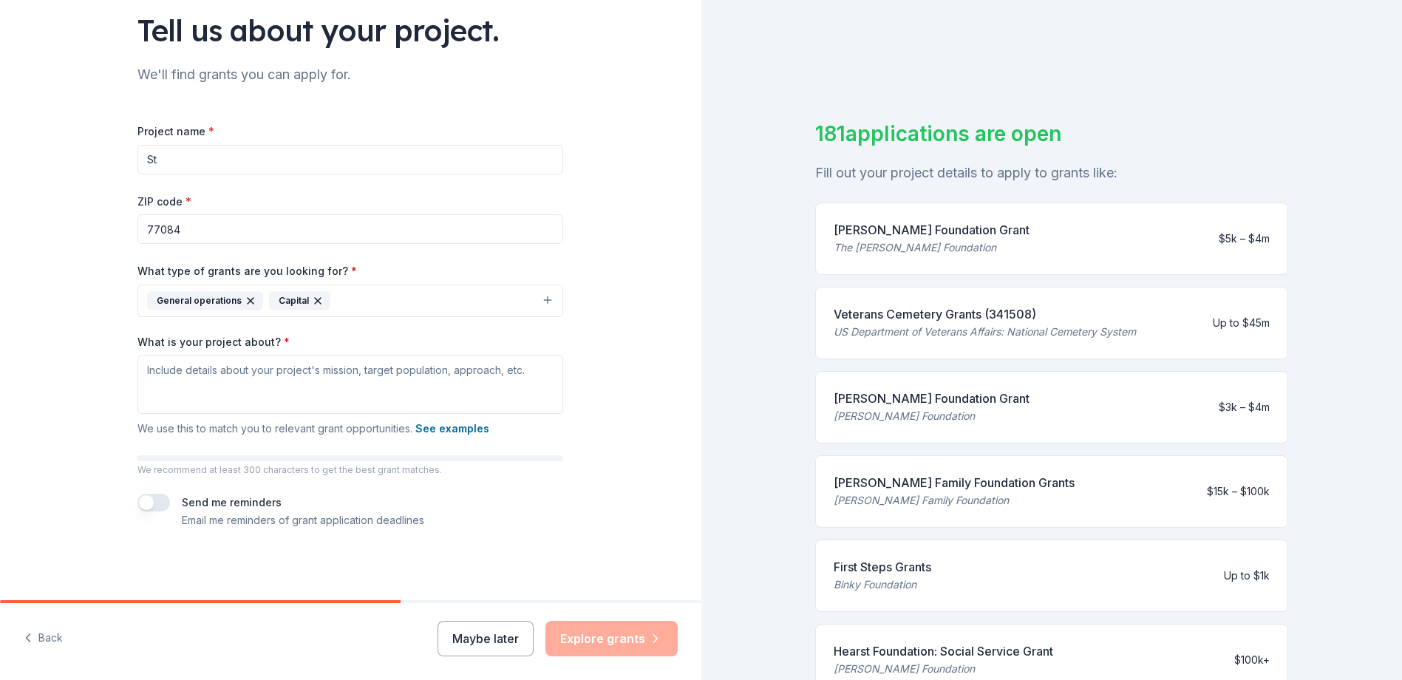
type input "S"
type input "Moving to a new facility to host our [DATE] gatherings"
click at [657, 228] on div "Tell us about your project. We'll find grants you can apply for. Project name *…" at bounding box center [350, 246] width 701 height 708
click at [327, 225] on input "77084" at bounding box center [350, 229] width 426 height 30
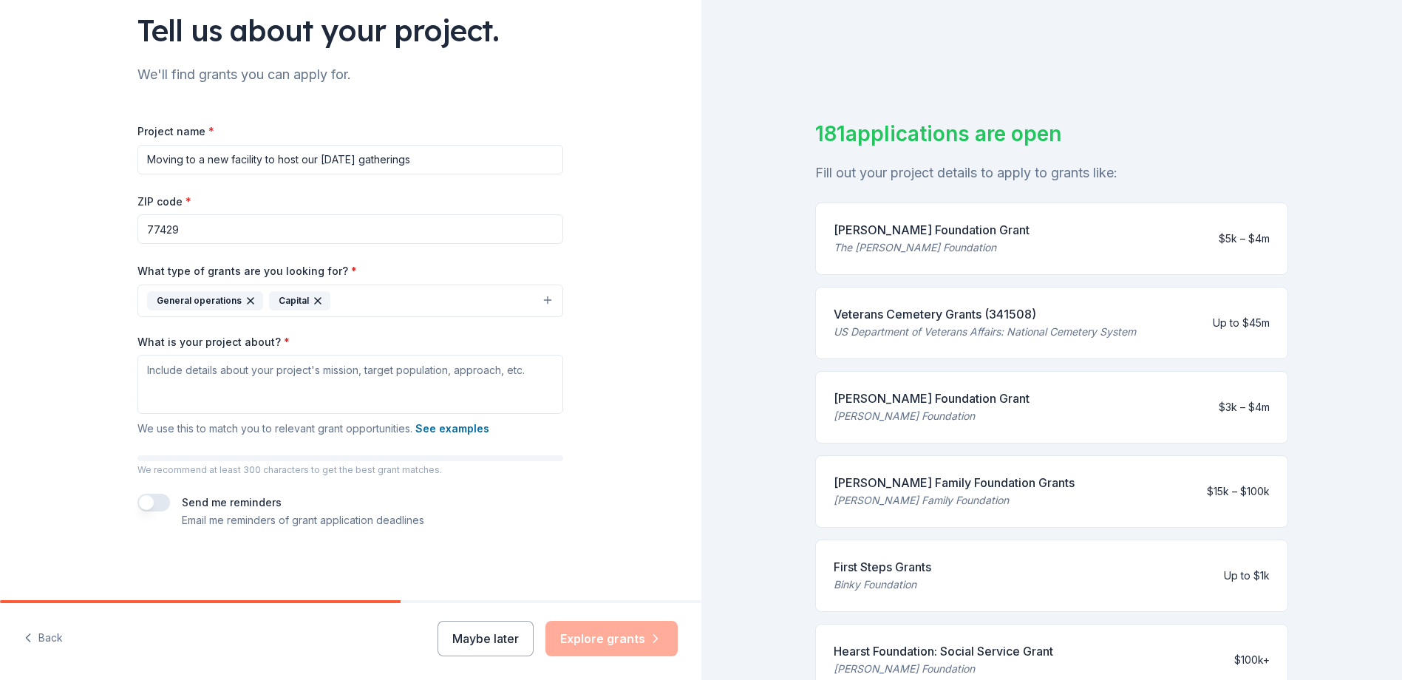
type input "77429"
click at [590, 265] on div "Tell us about your project. We'll find grants you can apply for. Project name *…" at bounding box center [350, 246] width 701 height 708
click at [346, 358] on textarea "What is your project about? *" at bounding box center [350, 384] width 426 height 59
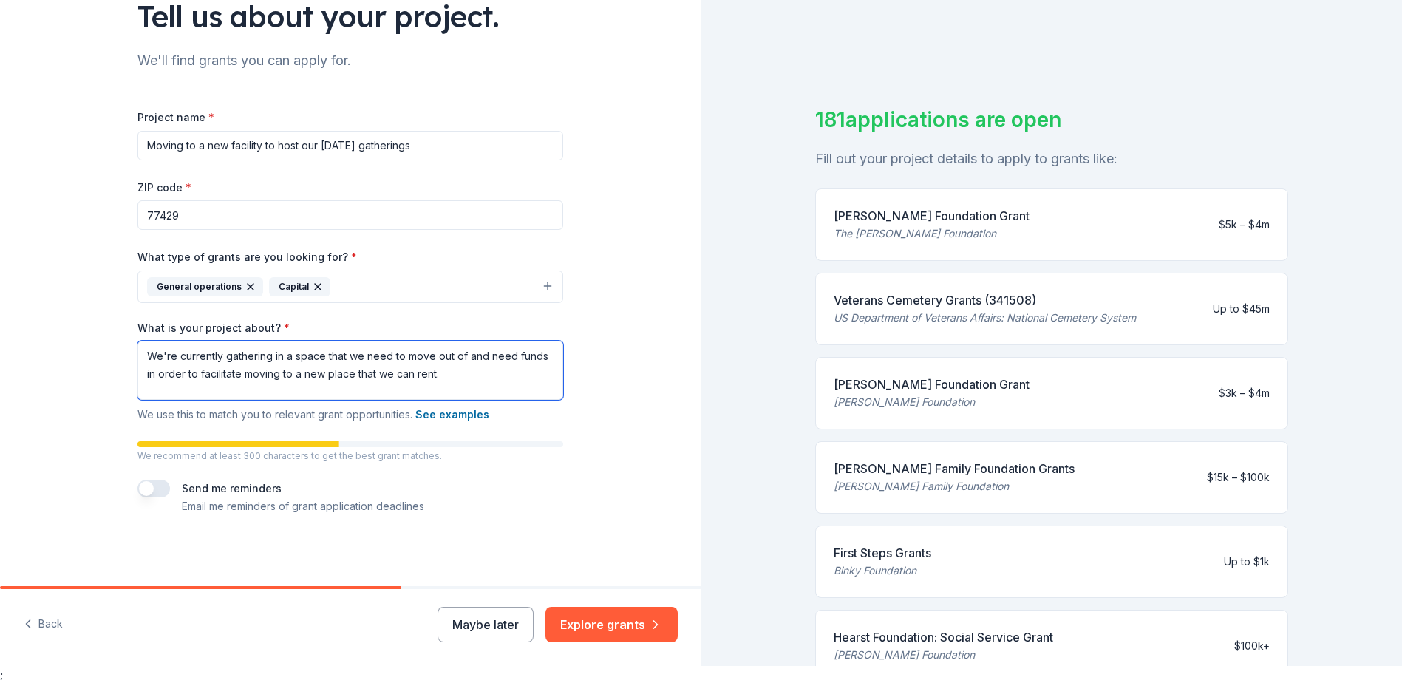
scroll to position [18, 0]
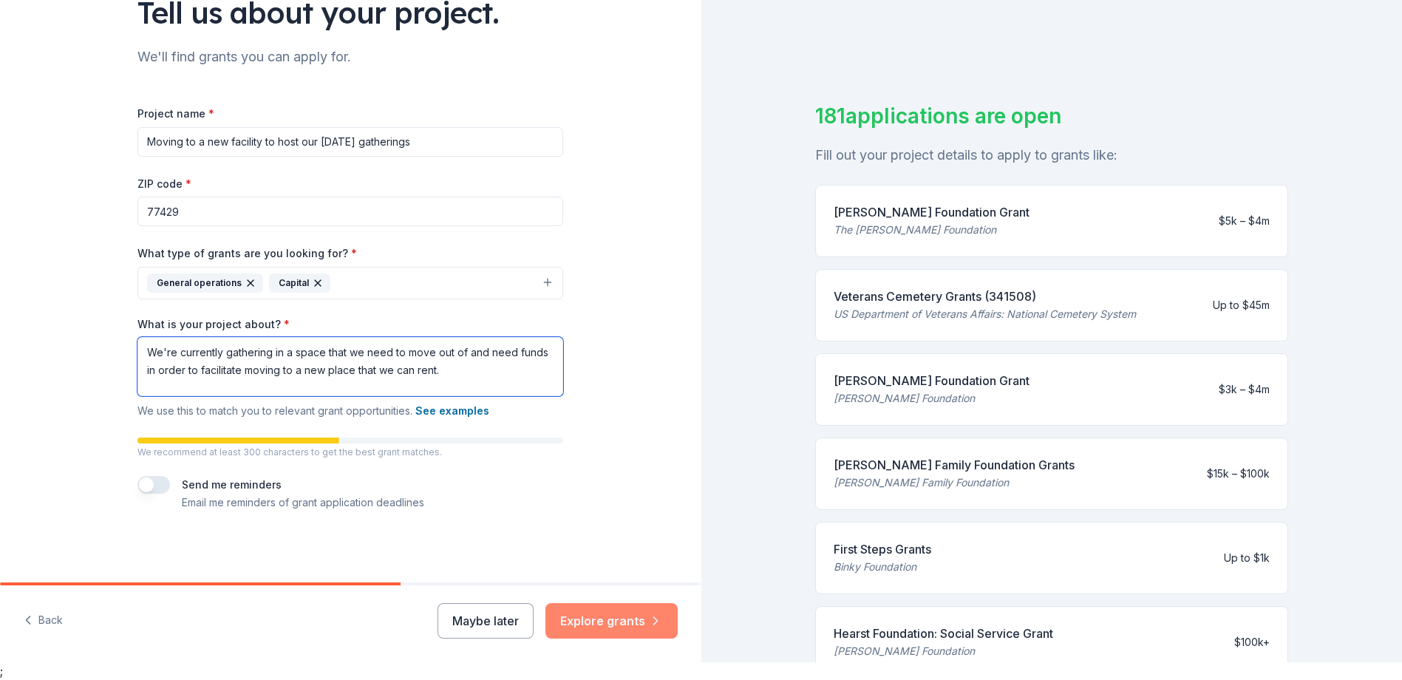
type textarea "We're currently gathering in a space that we need to move out of and need funds…"
click at [617, 615] on button "Explore grants" at bounding box center [611, 620] width 132 height 35
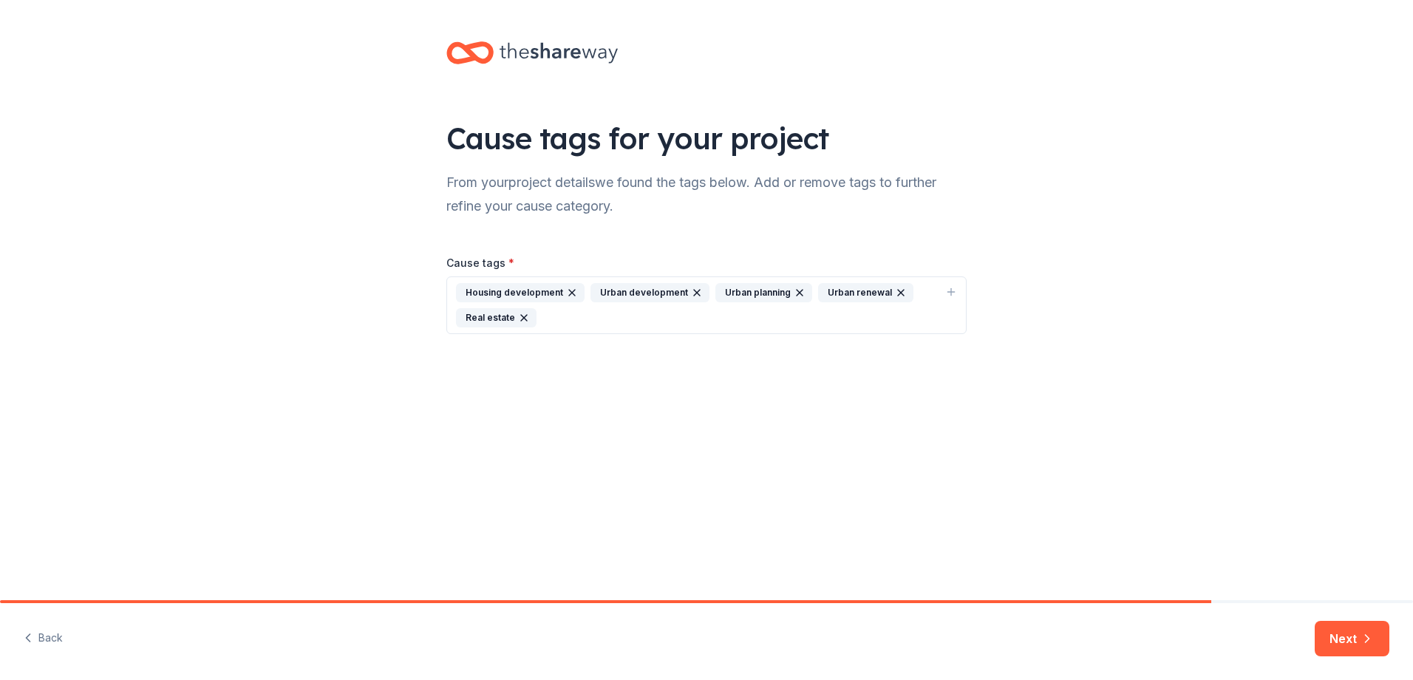
click at [569, 293] on icon "button" at bounding box center [572, 293] width 6 height 6
click at [567, 293] on div "Urban development" at bounding box center [515, 292] width 119 height 19
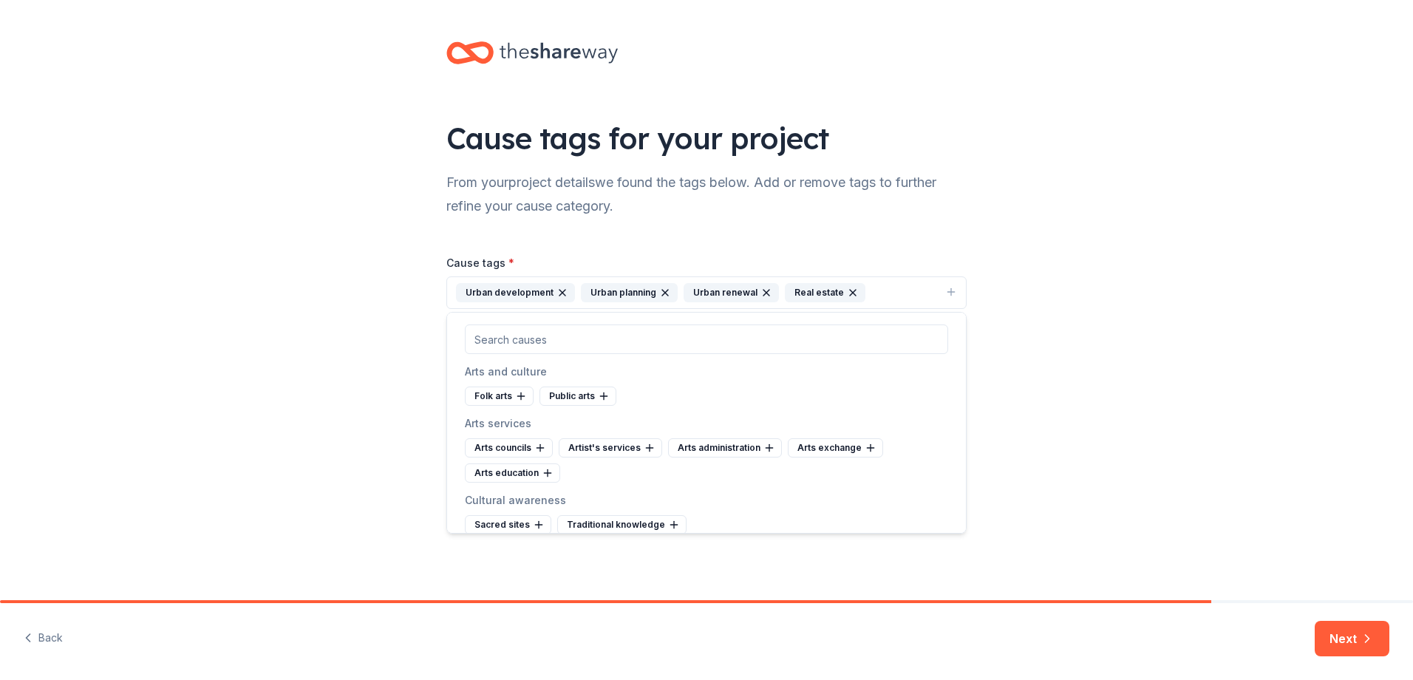
click at [561, 290] on icon "button" at bounding box center [562, 293] width 12 height 12
click at [536, 289] on icon "button" at bounding box center [540, 293] width 12 height 12
click at [538, 289] on icon "button" at bounding box center [539, 293] width 12 height 12
click at [538, 289] on button "Real estate" at bounding box center [706, 292] width 520 height 33
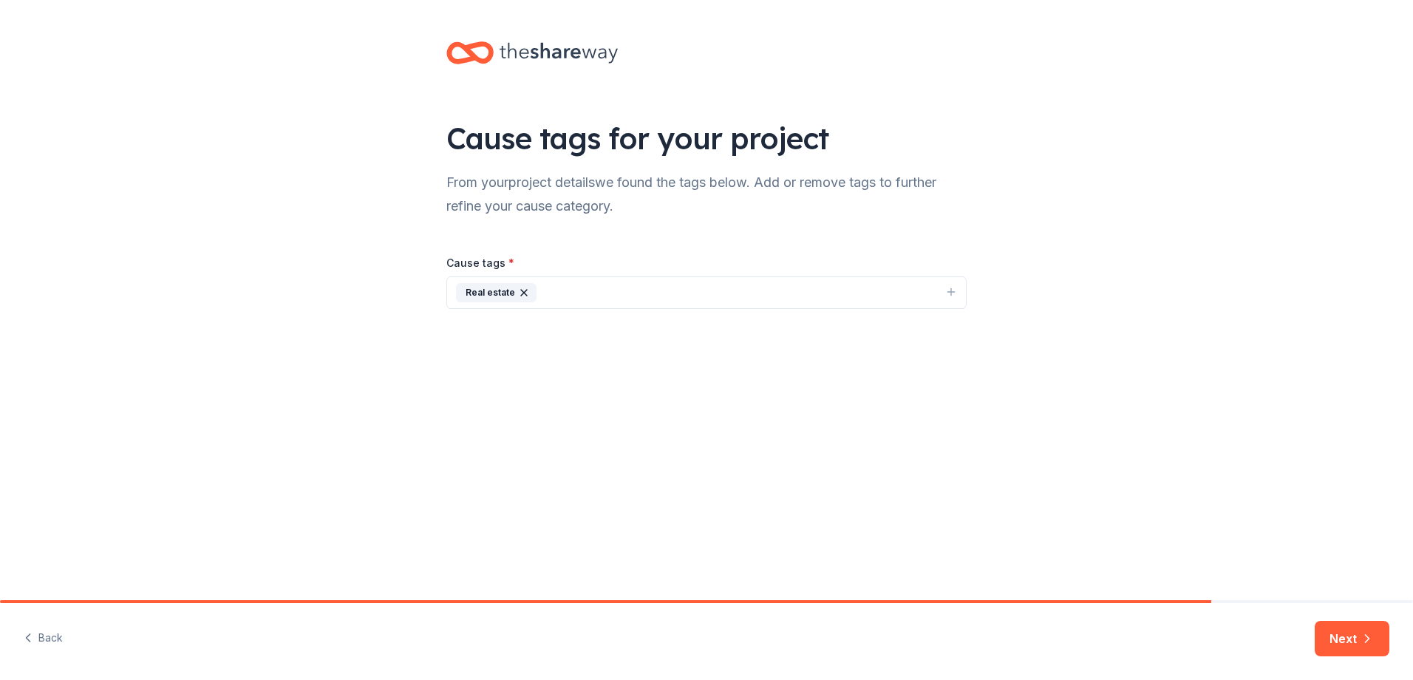
click at [518, 289] on icon "button" at bounding box center [524, 293] width 12 height 12
click at [516, 289] on div "Add relevant tags to your project." at bounding box center [538, 292] width 164 height 18
type input "church"
click at [954, 356] on div "church" at bounding box center [706, 337] width 519 height 53
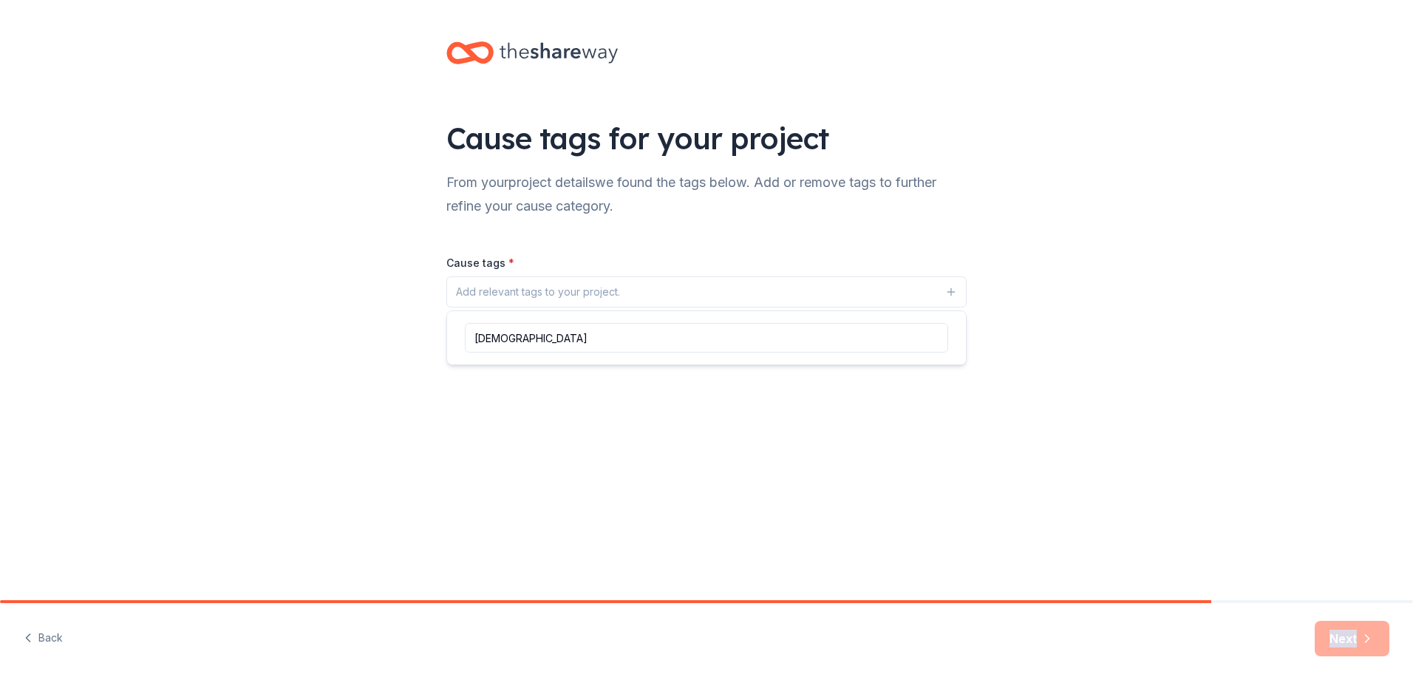
drag, startPoint x: 954, startPoint y: 356, endPoint x: 735, endPoint y: 340, distance: 219.3
click at [735, 340] on input "church" at bounding box center [706, 338] width 483 height 30
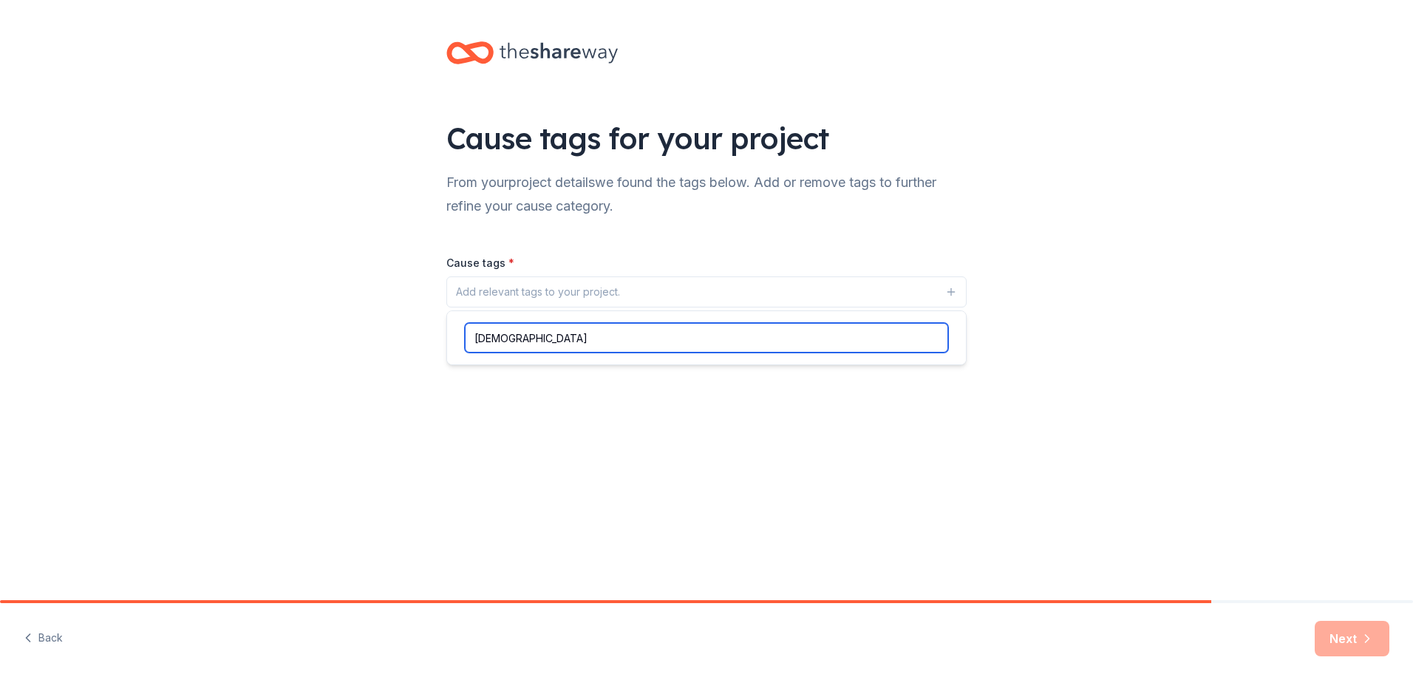
click at [669, 331] on input "church" at bounding box center [706, 338] width 483 height 30
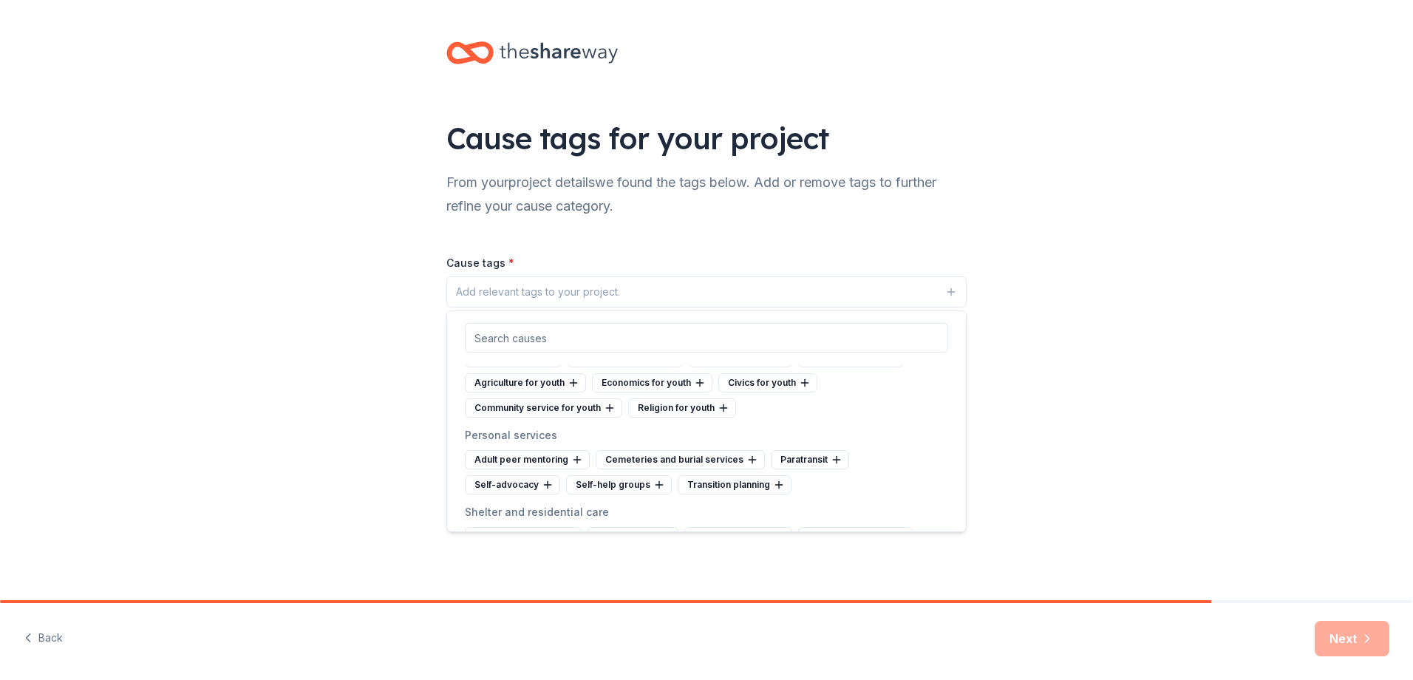
scroll to position [6100, 0]
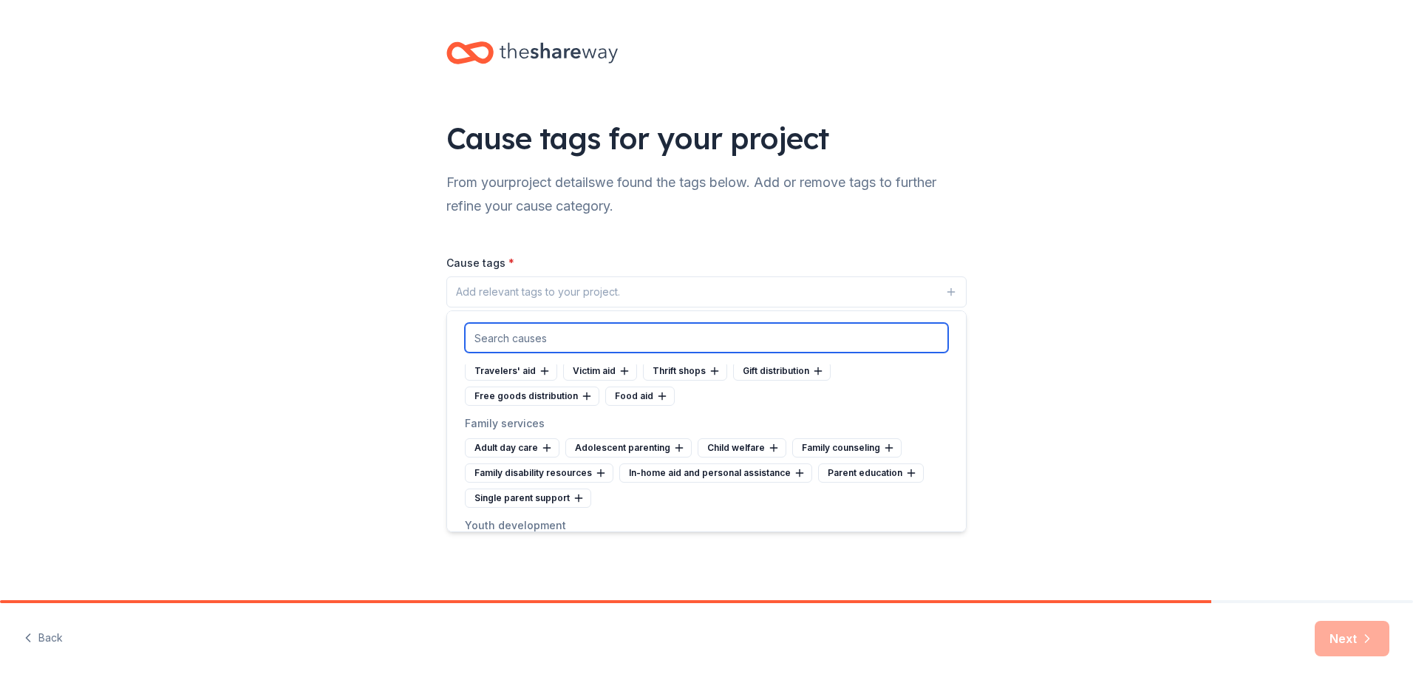
click at [550, 330] on input "text" at bounding box center [706, 338] width 483 height 30
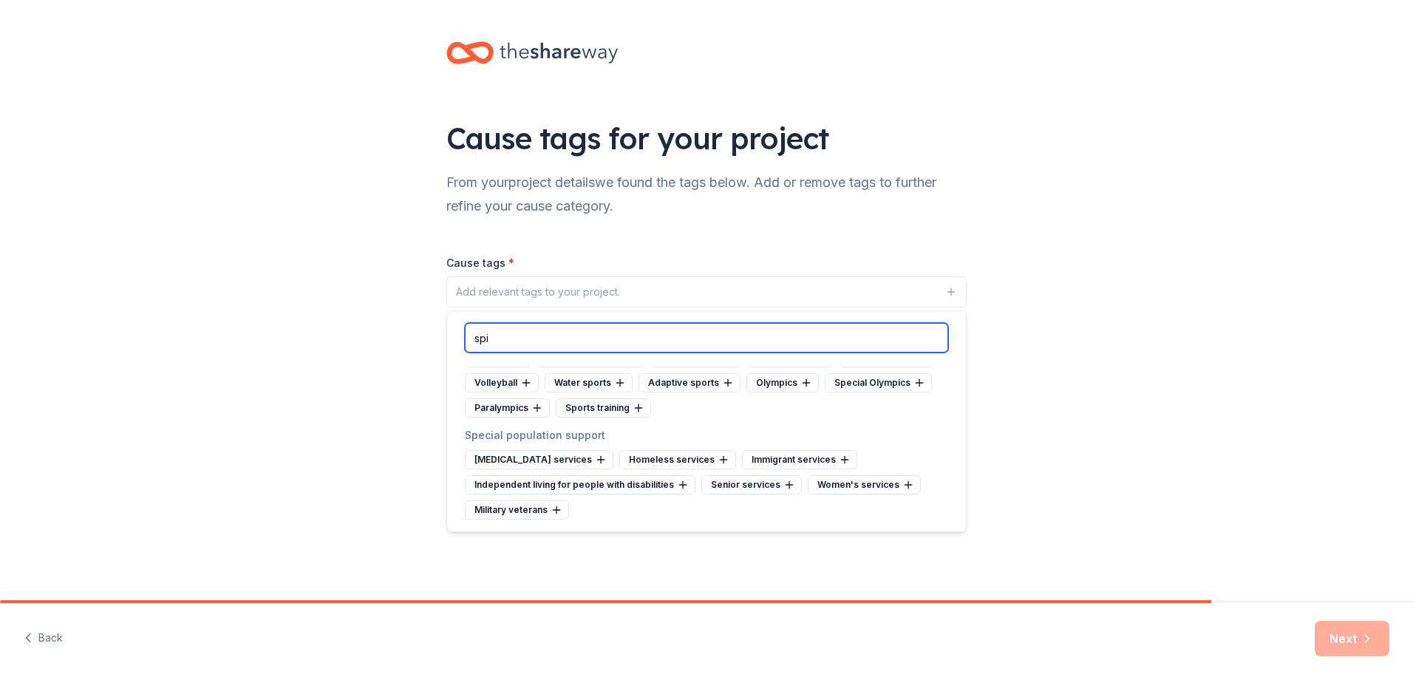
scroll to position [40, 0]
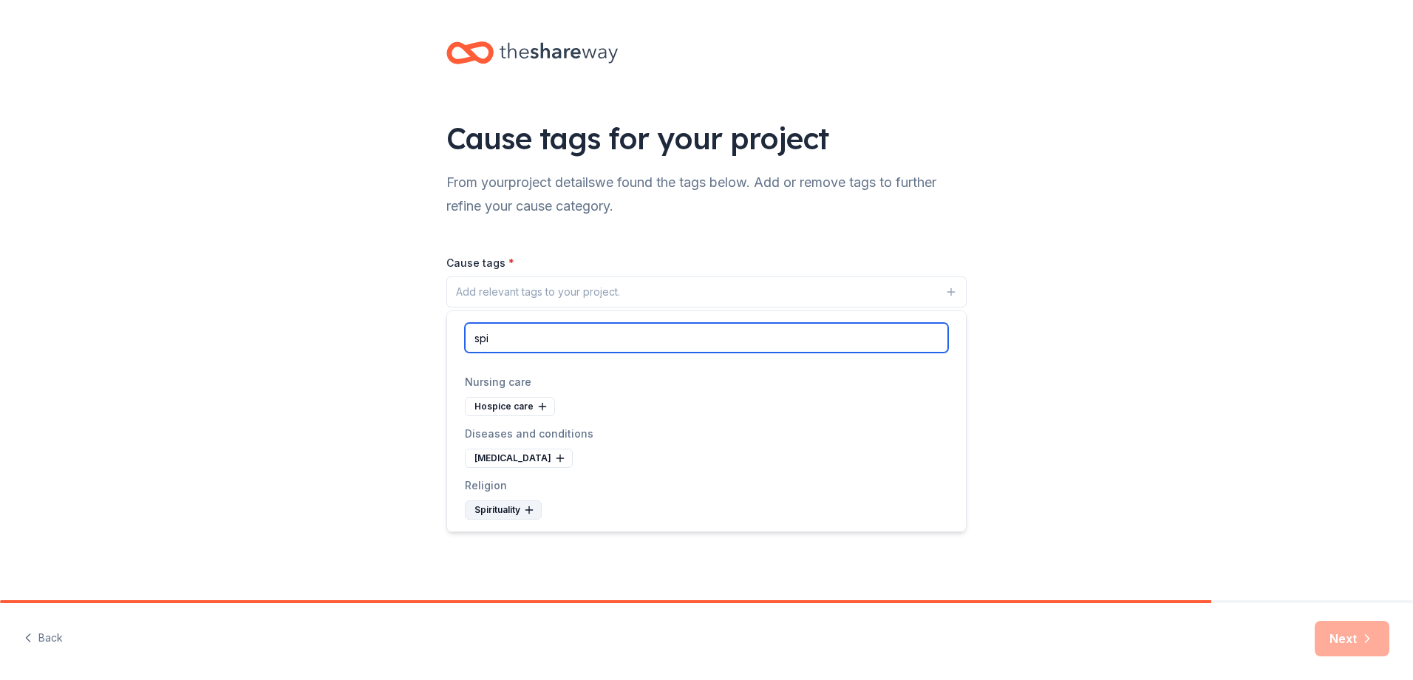
type input "spi"
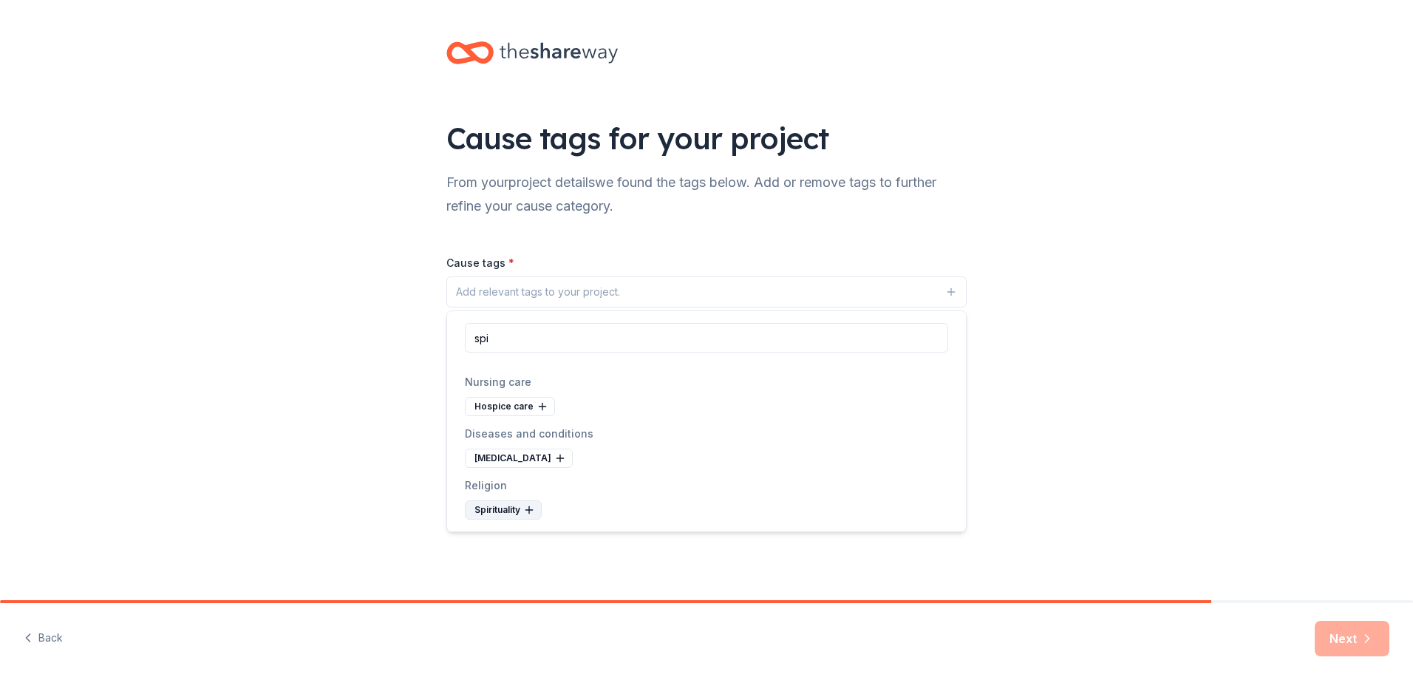
click at [499, 505] on div "Spirituality" at bounding box center [503, 509] width 77 height 19
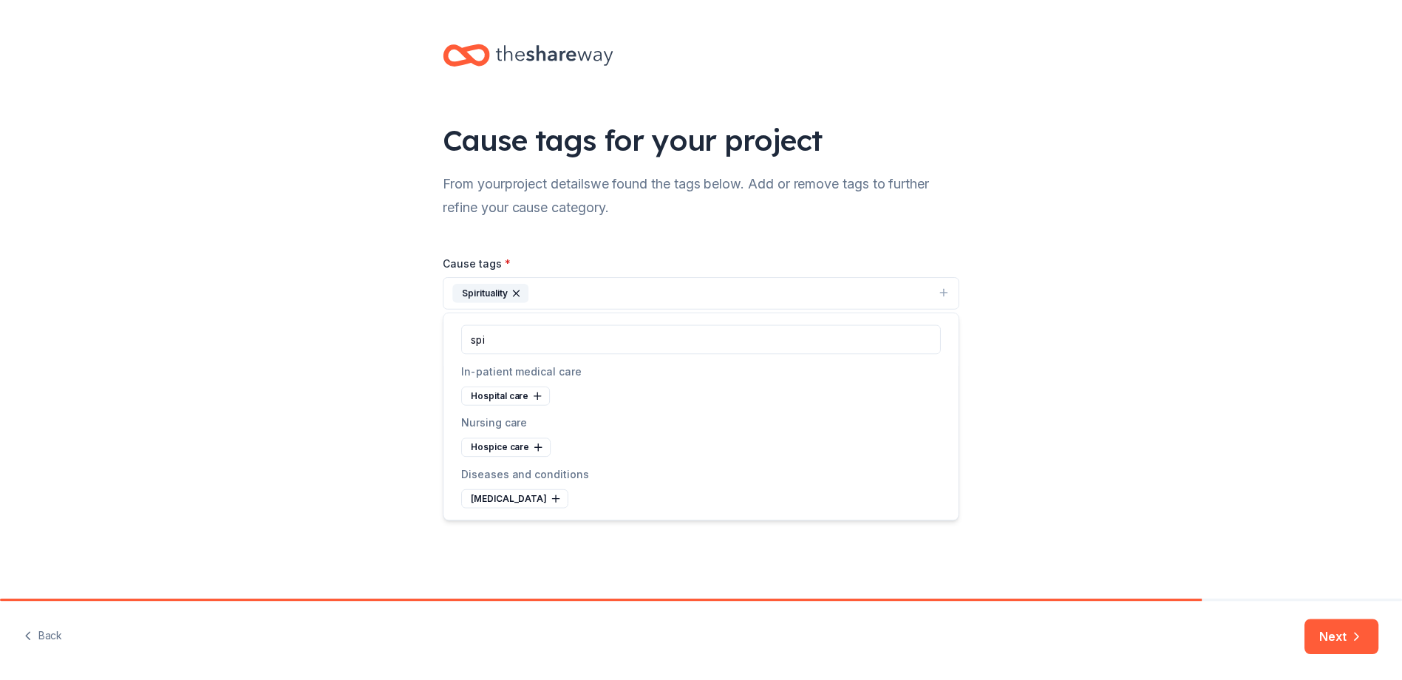
scroll to position [0, 0]
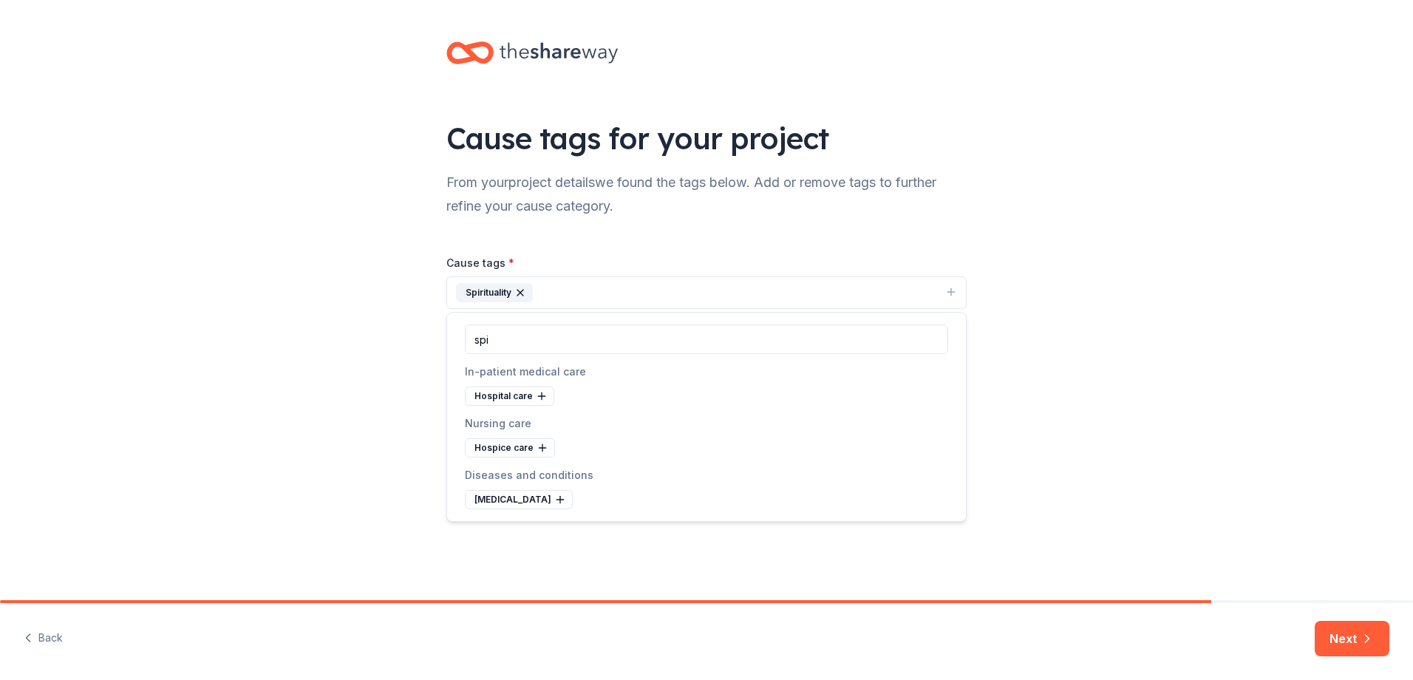
click at [1054, 391] on div "Cause tags for your project From your project details we found the tags below. …" at bounding box center [706, 300] width 1413 height 600
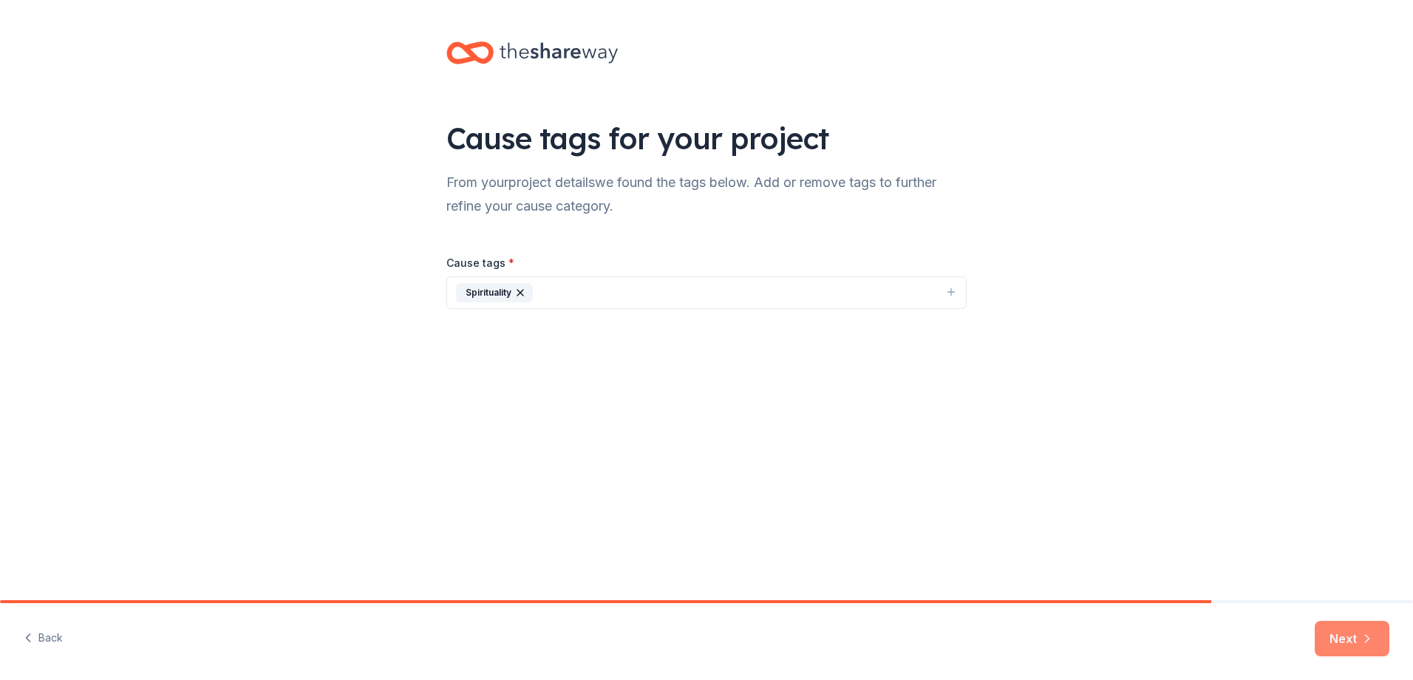
click at [1348, 638] on button "Next" at bounding box center [1351, 638] width 75 height 35
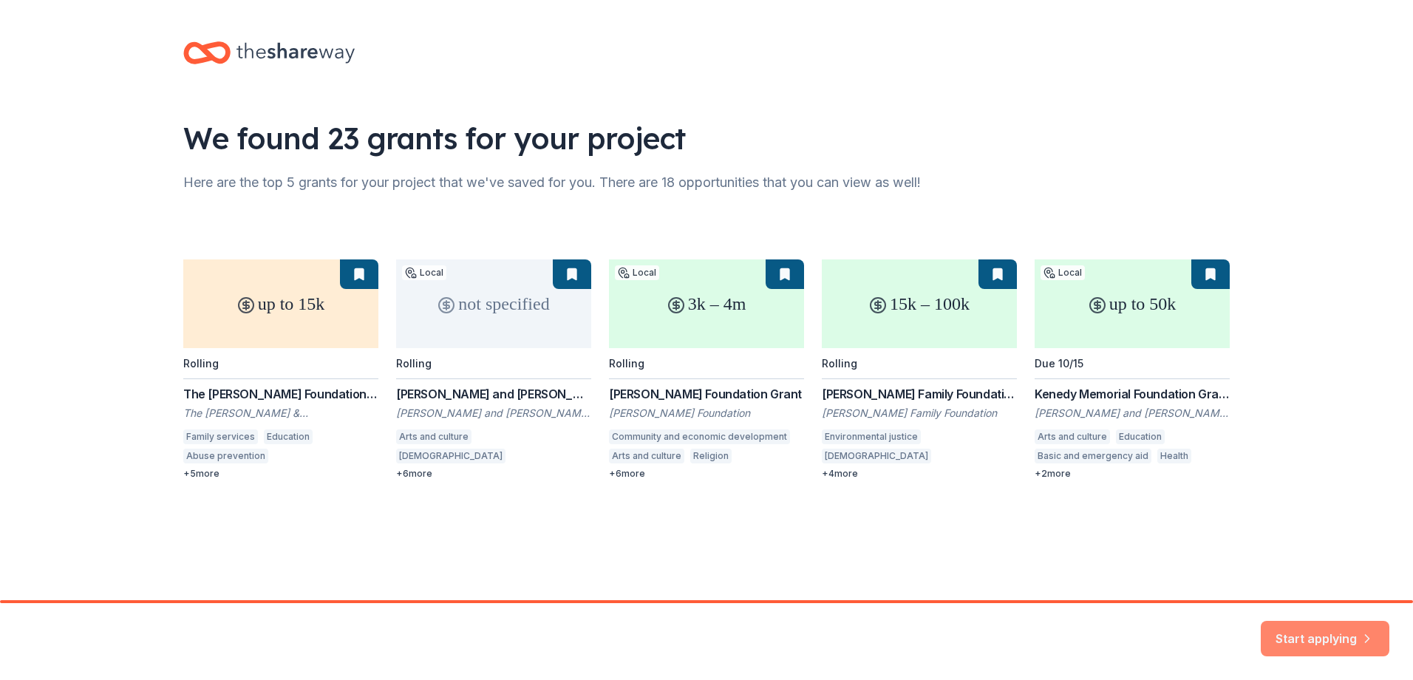
click at [1324, 632] on button "Start applying" at bounding box center [1324, 629] width 129 height 35
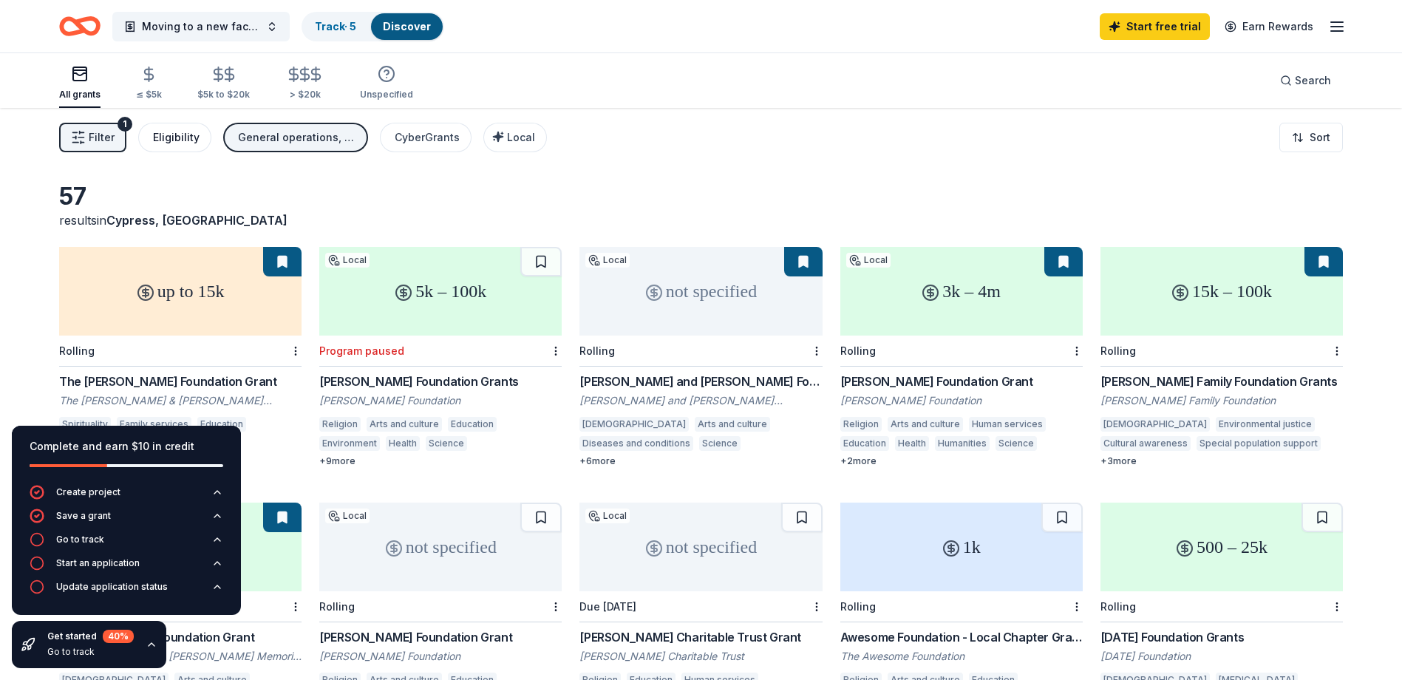
click at [171, 137] on div "Eligibility" at bounding box center [176, 138] width 47 height 18
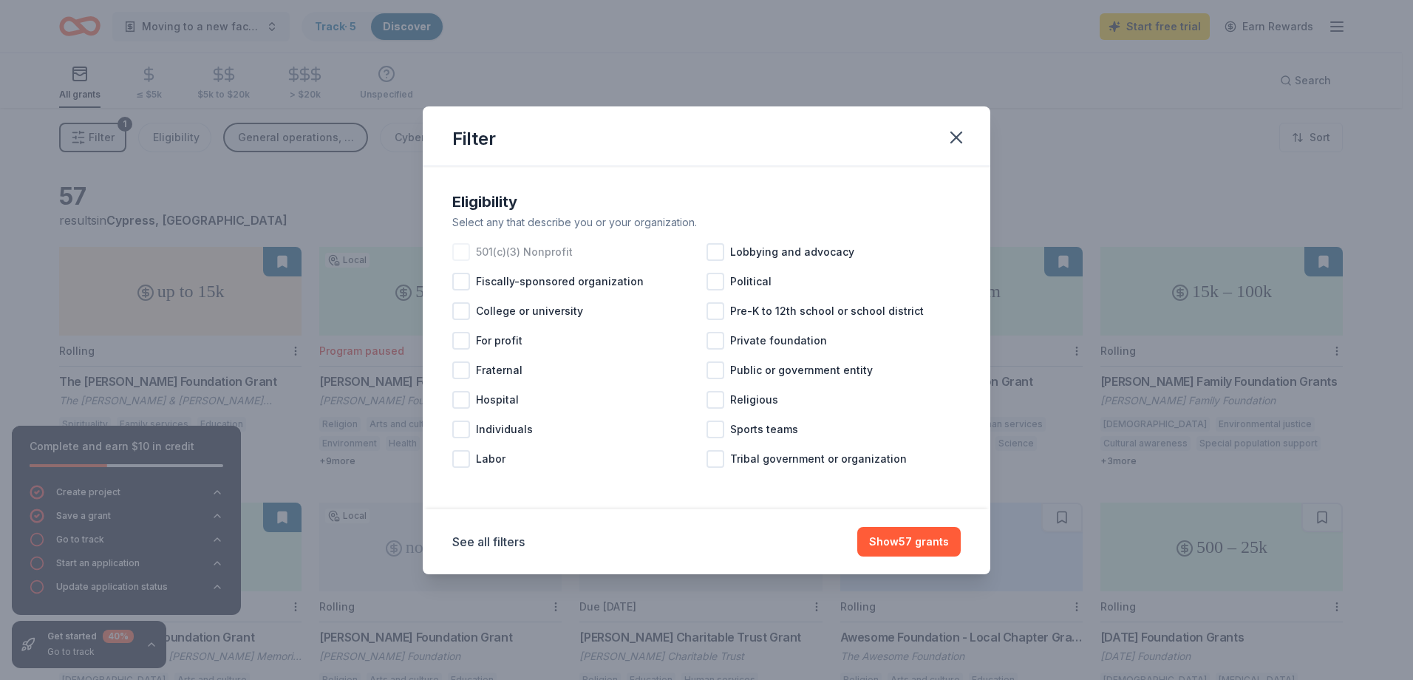
click at [548, 257] on span "501(c)(3) Nonprofit" at bounding box center [524, 252] width 97 height 18
click at [758, 400] on span "Religious" at bounding box center [754, 400] width 48 height 18
click at [924, 541] on button "Show 46 grants" at bounding box center [908, 542] width 105 height 30
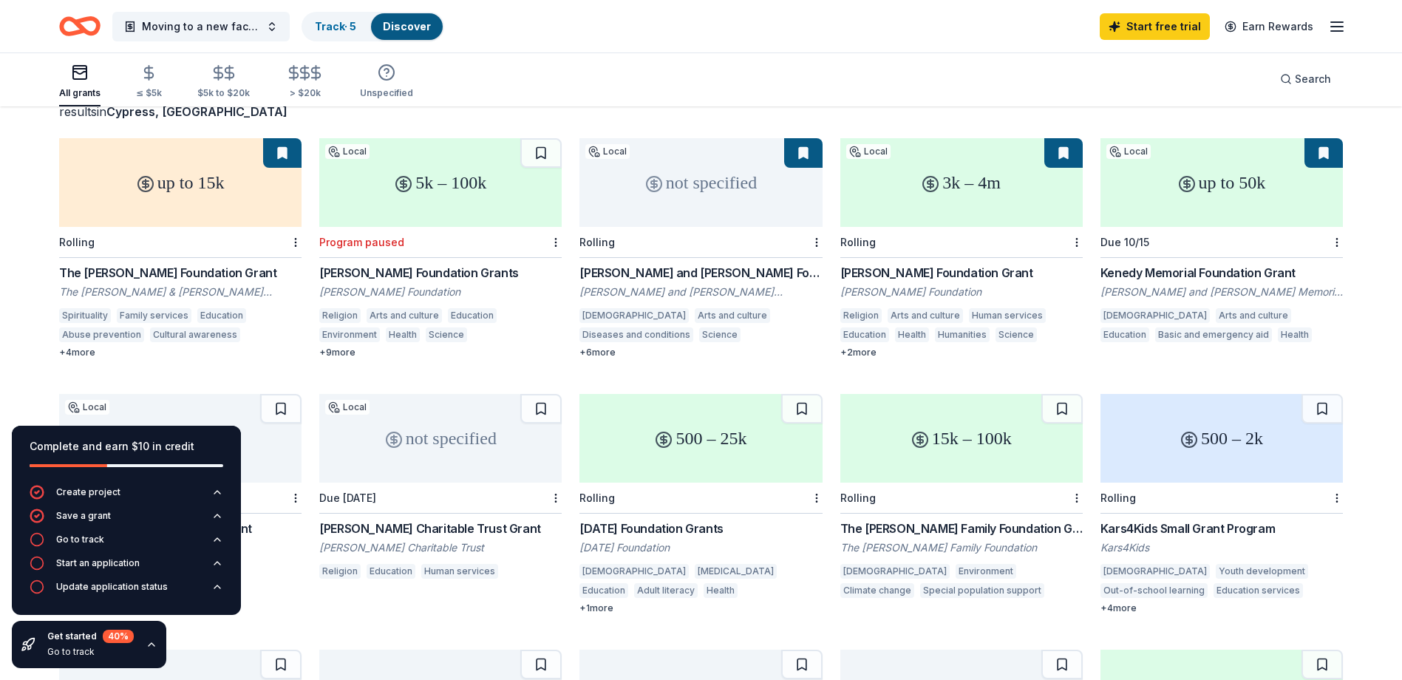
scroll to position [74, 0]
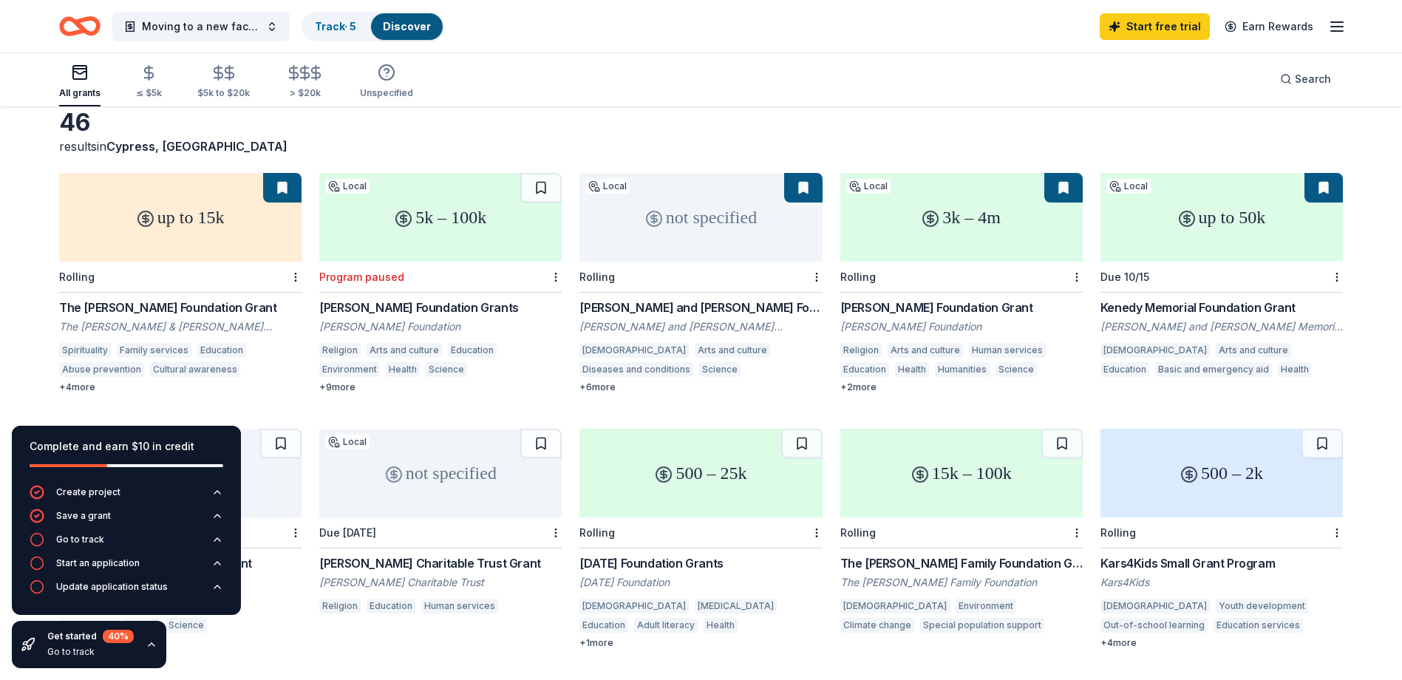
click at [169, 215] on div "up to 15k" at bounding box center [180, 217] width 242 height 89
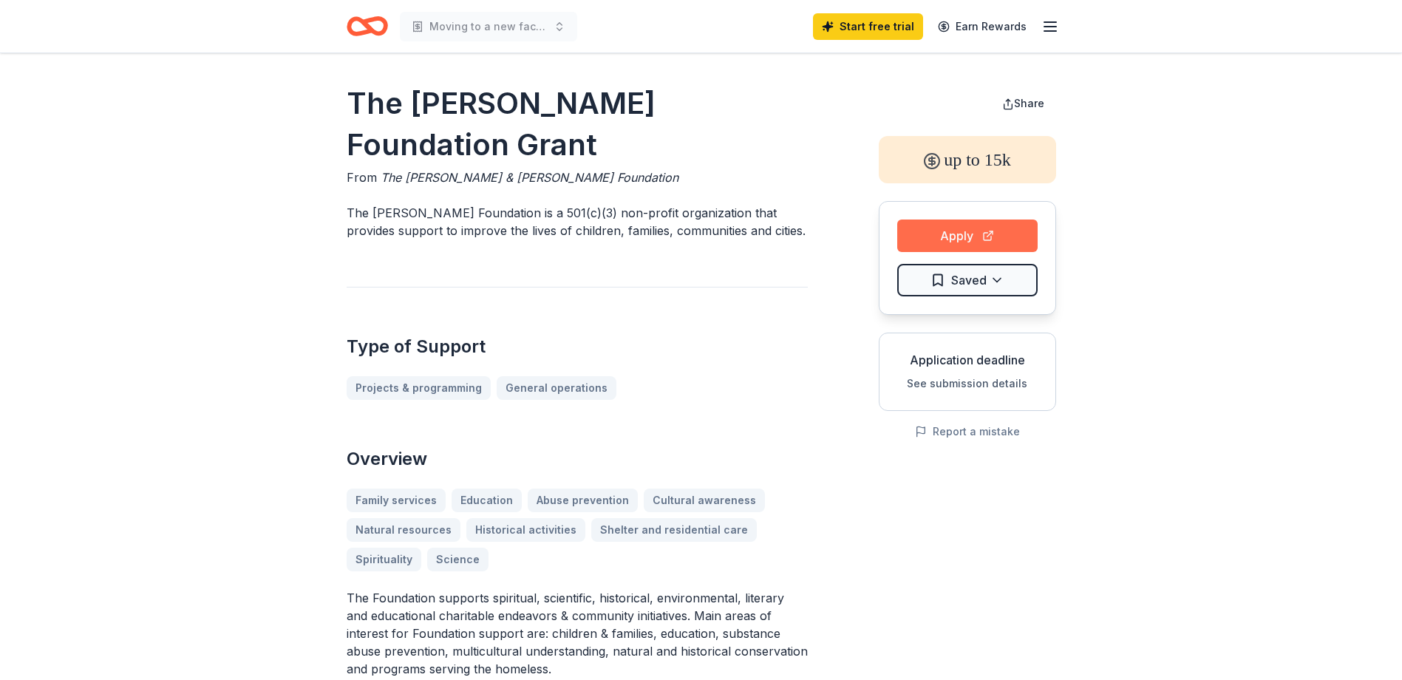
click at [997, 237] on button "Apply" at bounding box center [967, 235] width 140 height 33
